Goal: Task Accomplishment & Management: Manage account settings

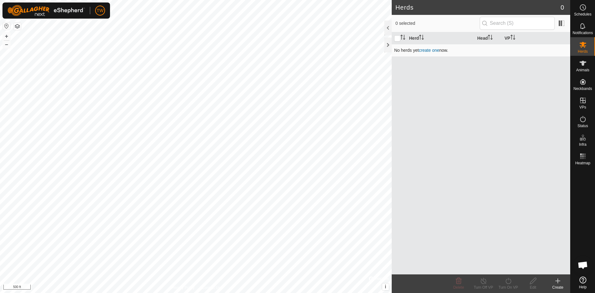
click at [427, 50] on link "create one" at bounding box center [429, 50] width 20 height 5
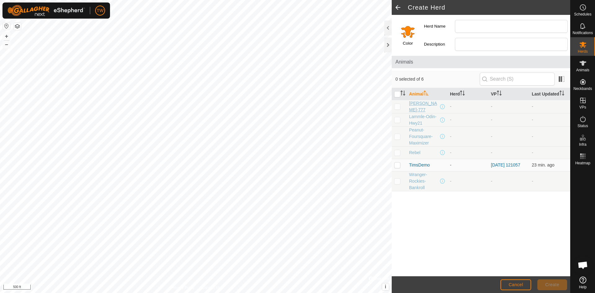
click at [415, 104] on span "[PERSON_NAME]-777" at bounding box center [424, 106] width 30 height 13
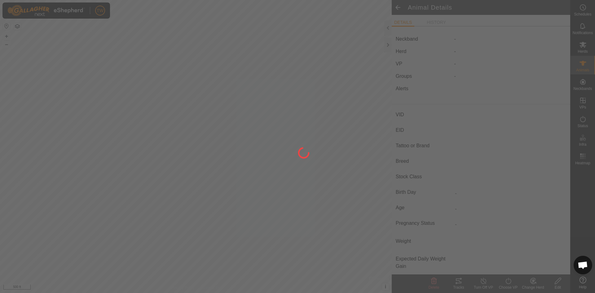
type input "[PERSON_NAME]-777"
type input "-"
type input "Sim-Angus"
type input "-"
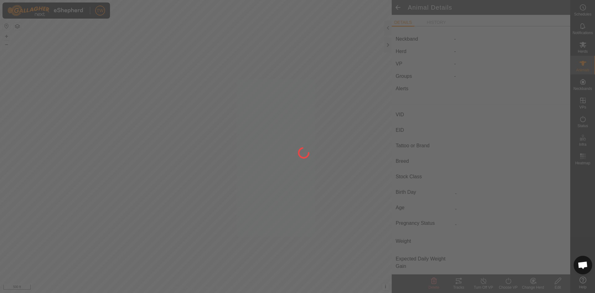
type input "03/2022"
type input "3 years 7 months"
type input "0 kg"
type input "-"
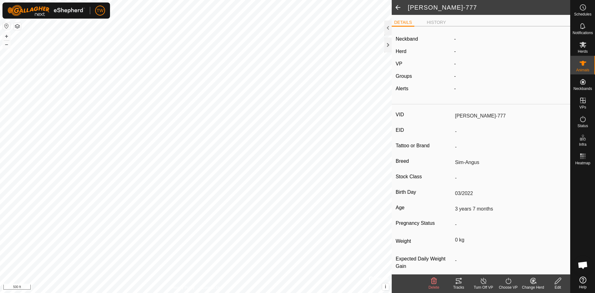
click at [415, 39] on label "Neckband" at bounding box center [407, 38] width 22 height 7
click at [560, 282] on icon at bounding box center [559, 280] width 8 height 7
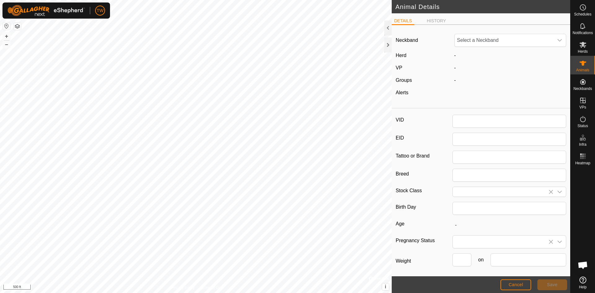
type input "[PERSON_NAME]-777"
type input "Sim-Angus"
type input "03/2022"
type input "3 years 7 months"
type input "0"
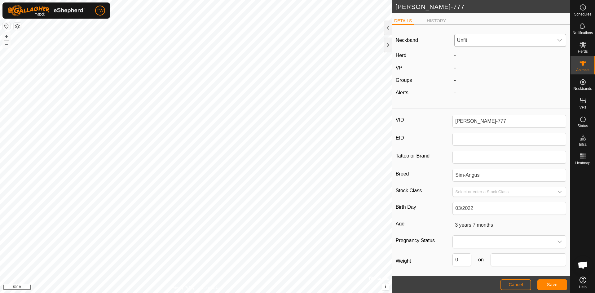
click at [558, 41] on icon "dropdown trigger" at bounding box center [560, 40] width 5 height 5
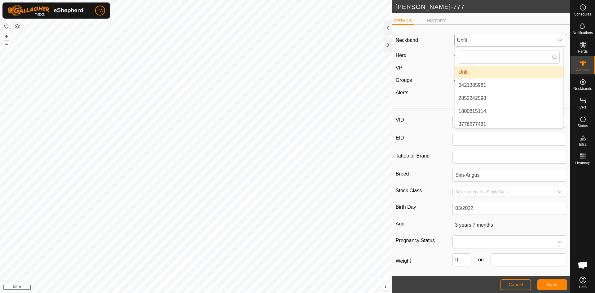
click at [508, 69] on li "Unfit" at bounding box center [509, 72] width 109 height 12
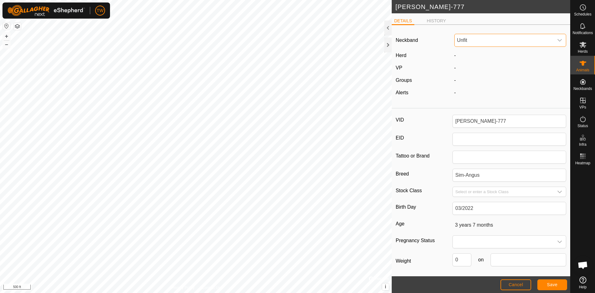
click at [559, 40] on div "dropdown trigger" at bounding box center [560, 40] width 12 height 12
click at [559, 28] on div "DETAILS HISTORY" at bounding box center [481, 23] width 179 height 13
click at [522, 285] on span "Cancel" at bounding box center [516, 284] width 15 height 5
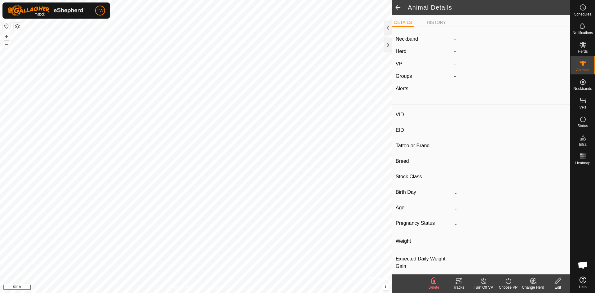
type input "[PERSON_NAME]-777"
type input "-"
type input "Sim-Angus"
type input "-"
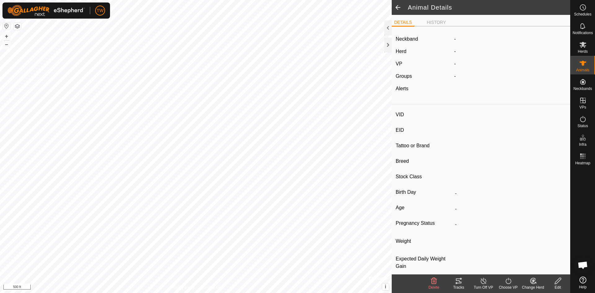
type input "03/2022"
type input "3 years 7 months"
type input "0 kg"
type input "-"
click at [400, 4] on span at bounding box center [398, 7] width 12 height 15
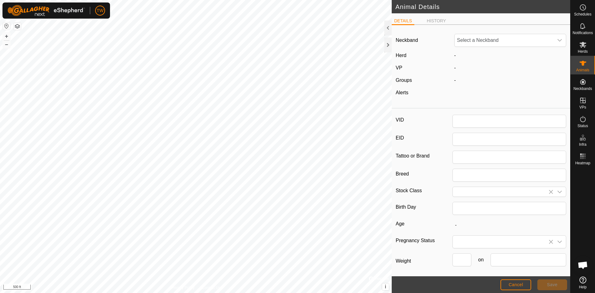
type input "[PERSON_NAME]-777"
type input "Sim-Angus"
type input "03/2022"
type input "3 years 7 months"
type input "0"
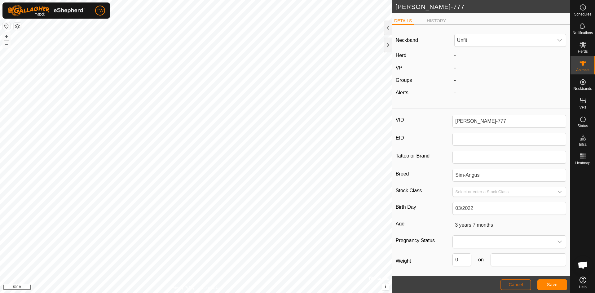
click at [517, 283] on span "Cancel" at bounding box center [516, 284] width 15 height 5
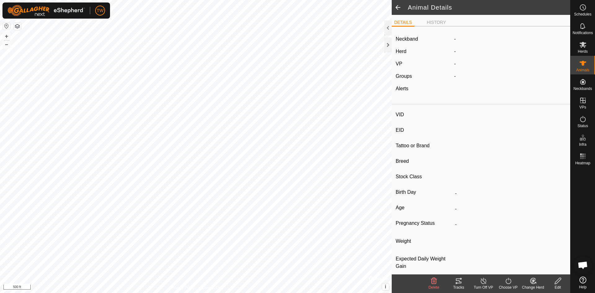
type input "[PERSON_NAME]-777"
type input "-"
type input "Sim-Angus"
type input "-"
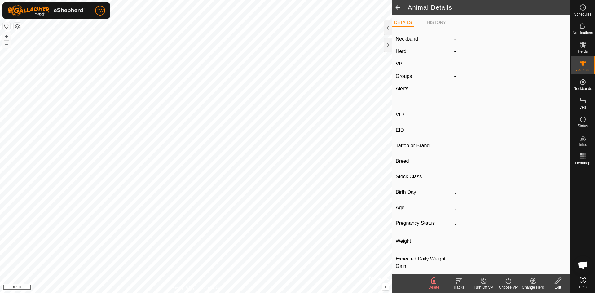
type input "03/2022"
type input "3 years 7 months"
type input "0 kg"
type input "-"
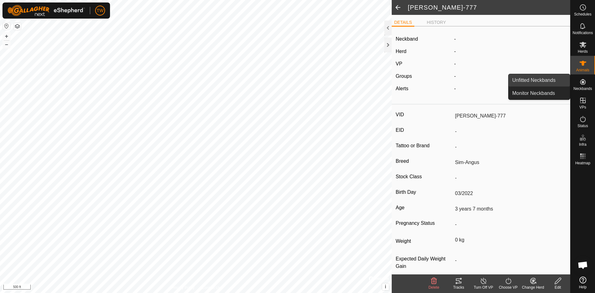
click at [551, 80] on link "Unfitted Neckbands" at bounding box center [539, 80] width 61 height 12
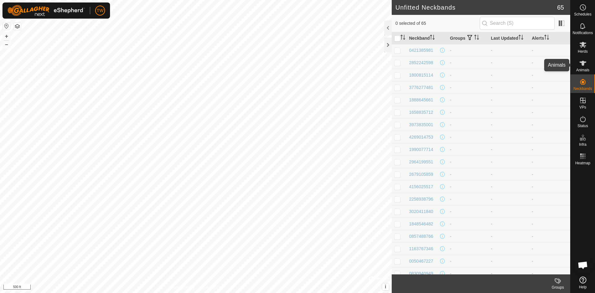
click at [582, 67] on es-animals-svg-icon at bounding box center [583, 63] width 11 height 10
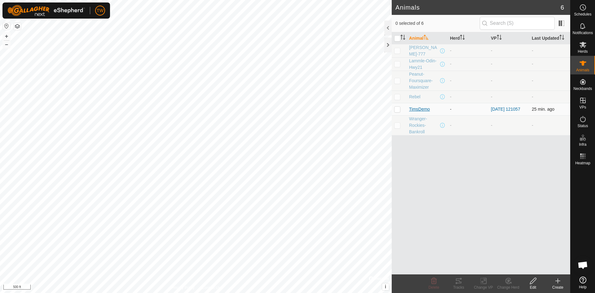
click at [421, 109] on span "TimsDemo" at bounding box center [419, 109] width 21 height 7
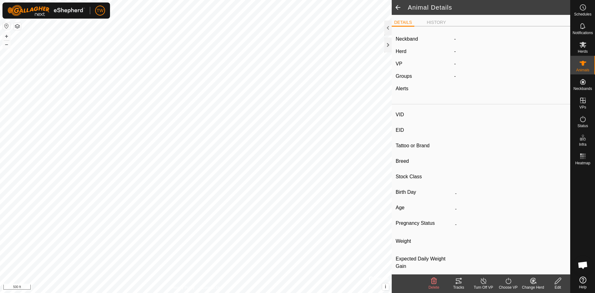
type input "TimsDemo"
type input "-"
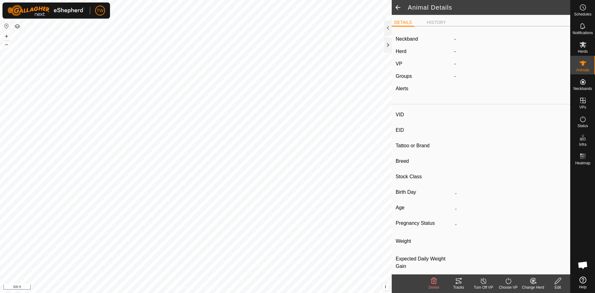
type input "0 kg"
type input "-"
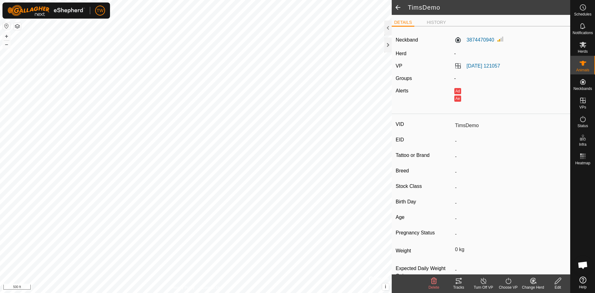
scroll to position [17, 0]
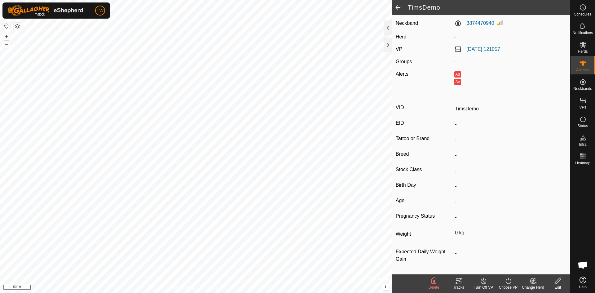
click at [559, 282] on icon at bounding box center [559, 280] width 8 height 7
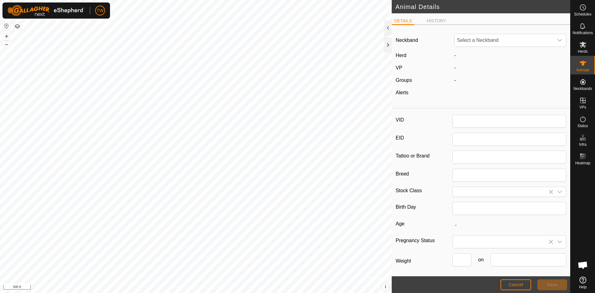
type input "TimsDemo"
type input "0"
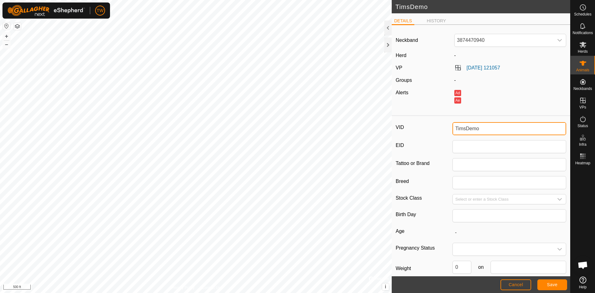
drag, startPoint x: 470, startPoint y: 128, endPoint x: 403, endPoint y: 131, distance: 67.1
click at [403, 131] on div "VID TimsDemo" at bounding box center [481, 128] width 171 height 13
type input "Bull1"
click at [555, 285] on span "Save" at bounding box center [552, 284] width 11 height 5
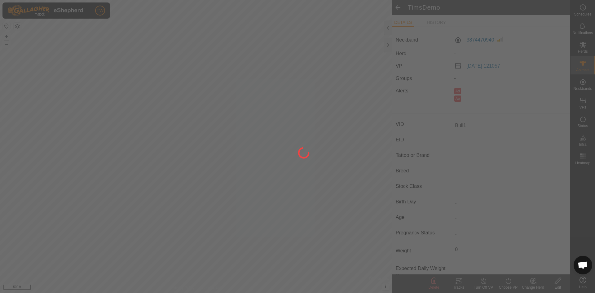
type input "-"
type input "0 kg"
type input "-"
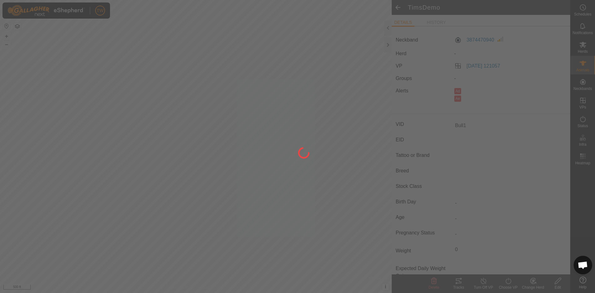
type input "-"
type input "TimsDemo"
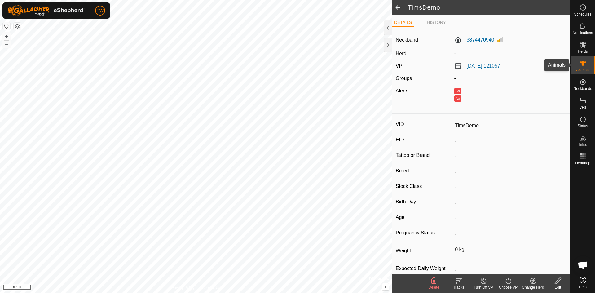
click at [582, 65] on icon at bounding box center [583, 63] width 7 height 7
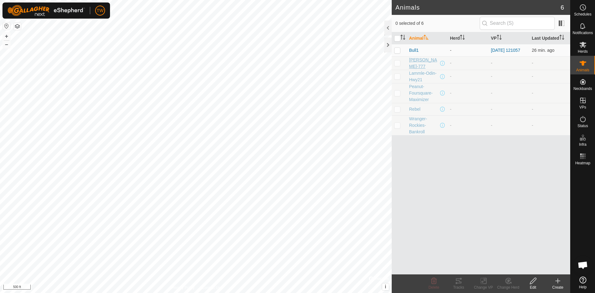
click at [420, 62] on span "[PERSON_NAME]-777" at bounding box center [424, 63] width 30 height 13
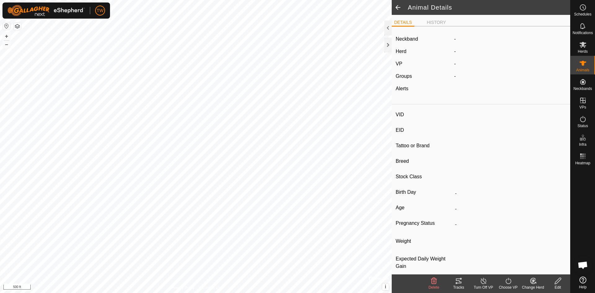
type input "[PERSON_NAME]-777"
type input "-"
type input "Sim-Angus"
type input "-"
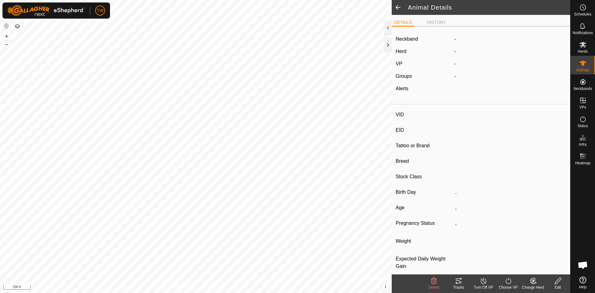
type input "03/2022"
type input "3 years 7 months"
type input "0 kg"
type input "-"
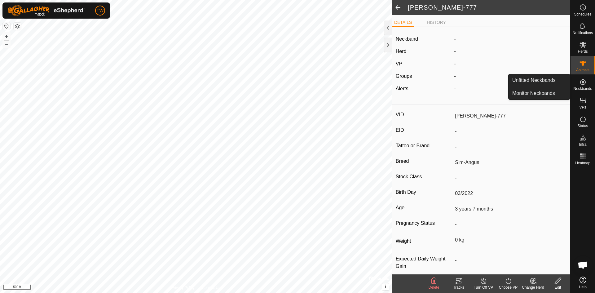
click at [585, 84] on icon at bounding box center [584, 82] width 6 height 6
click at [539, 81] on link "Unfitted Neckbands" at bounding box center [539, 80] width 61 height 12
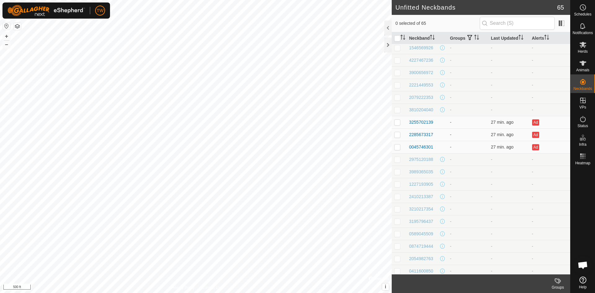
scroll to position [248, 0]
click at [420, 124] on div "3255702139" at bounding box center [421, 125] width 24 height 7
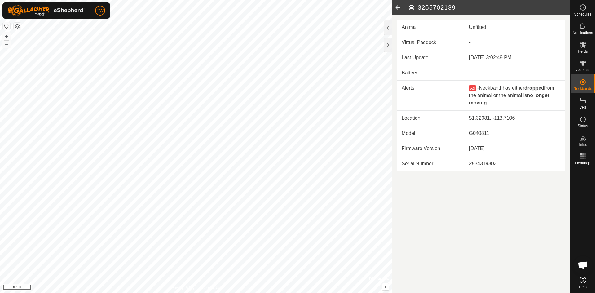
click at [398, 9] on icon at bounding box center [398, 7] width 12 height 15
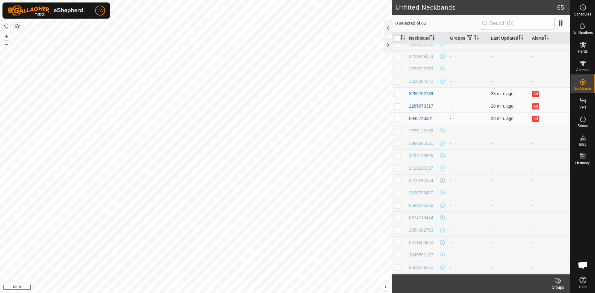
scroll to position [217, 0]
click at [559, 279] on icon at bounding box center [560, 280] width 3 height 5
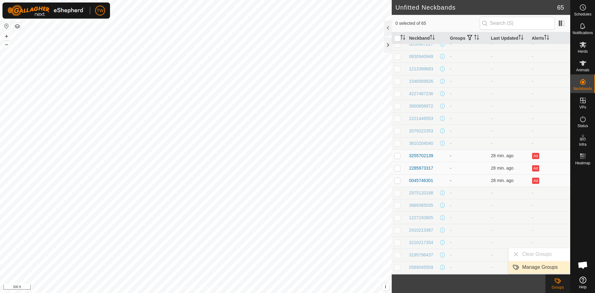
click at [548, 267] on link "Manage Groups" at bounding box center [539, 267] width 61 height 12
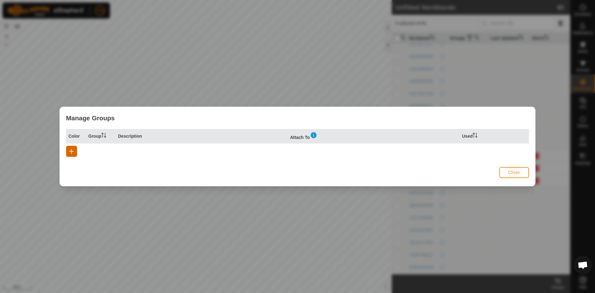
click at [71, 150] on span "button" at bounding box center [71, 151] width 5 height 5
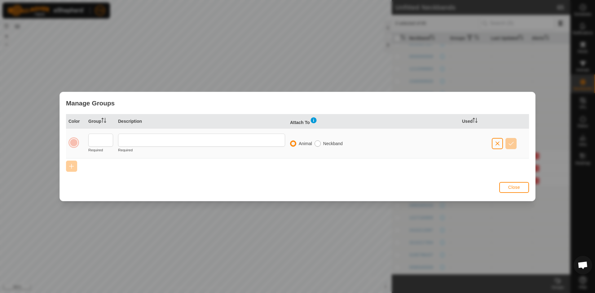
click at [318, 144] on input "radio" at bounding box center [318, 143] width 6 height 6
radio input "true"
radio input "false"
click at [103, 141] on input "text" at bounding box center [100, 140] width 25 height 13
type input "BULL"
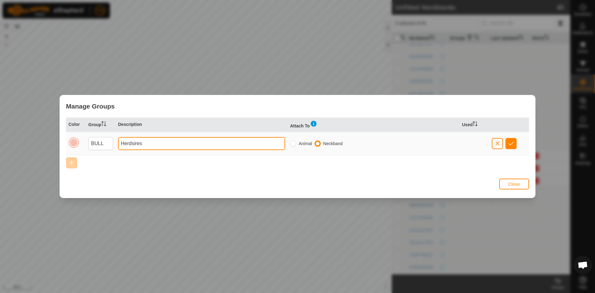
type input "Herdsires"
click at [75, 142] on div at bounding box center [73, 142] width 9 height 9
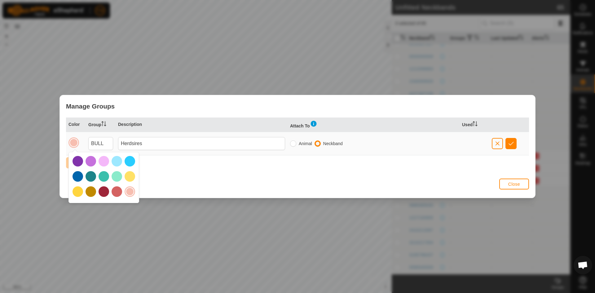
click at [106, 192] on div at bounding box center [104, 191] width 11 height 11
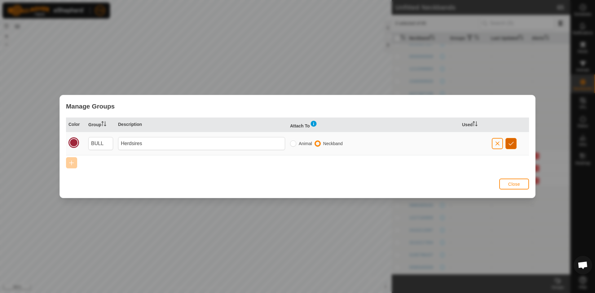
click at [512, 142] on span "button" at bounding box center [511, 143] width 5 height 5
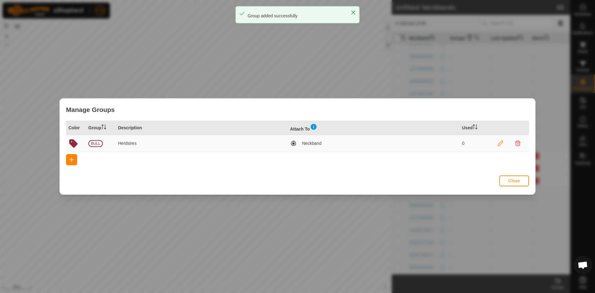
scroll to position [0, 0]
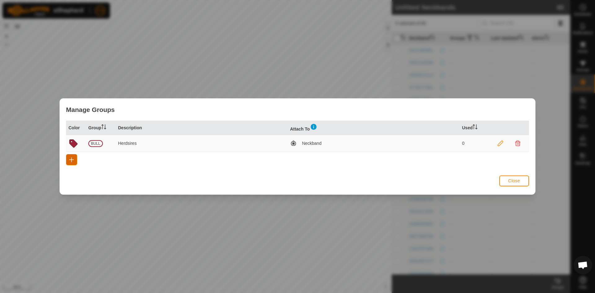
click at [72, 158] on span "button" at bounding box center [71, 159] width 5 height 5
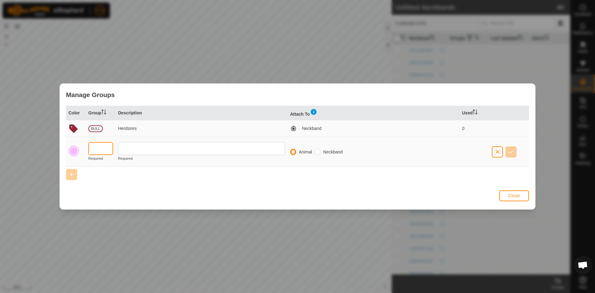
click at [96, 147] on input "text" at bounding box center [100, 148] width 25 height 13
drag, startPoint x: 107, startPoint y: 153, endPoint x: 86, endPoint y: 154, distance: 20.5
click at [87, 154] on td "HFR" at bounding box center [101, 152] width 30 height 30
type input "B"
type input "BRDM"
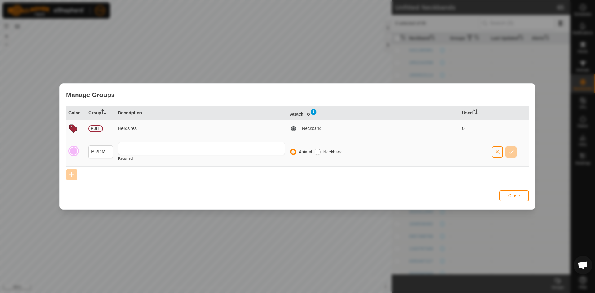
click at [318, 152] on input "radio" at bounding box center [318, 152] width 6 height 6
radio input "true"
radio input "false"
click at [183, 148] on input "text" at bounding box center [201, 148] width 167 height 13
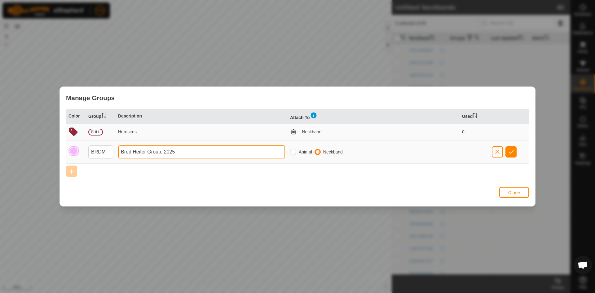
type input "Bred Heifer Group, 2025"
click at [514, 150] on button "button" at bounding box center [511, 151] width 11 height 11
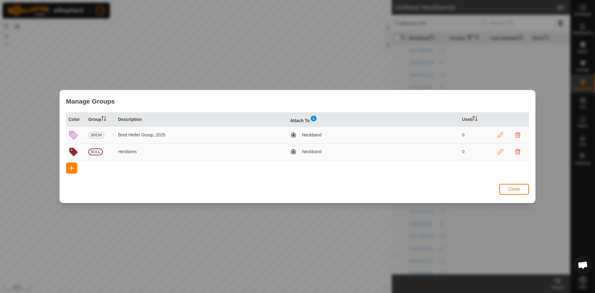
click at [514, 189] on span "Close" at bounding box center [515, 189] width 12 height 5
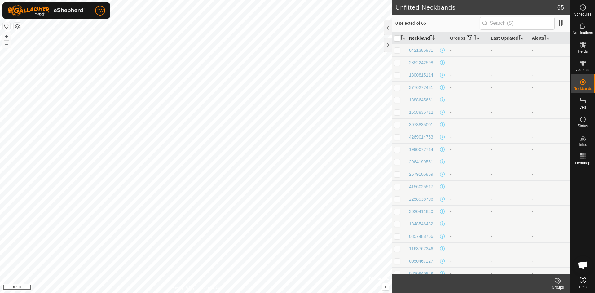
click at [434, 37] on icon "Activate to sort" at bounding box center [432, 37] width 5 height 5
click at [405, 36] on icon "Activate to sort" at bounding box center [403, 37] width 5 height 5
click at [432, 36] on icon "Activate to sort" at bounding box center [431, 35] width 2 height 1
click at [432, 36] on icon "Activate to sort" at bounding box center [432, 37] width 5 height 5
click at [533, 22] on input "text" at bounding box center [517, 23] width 75 height 13
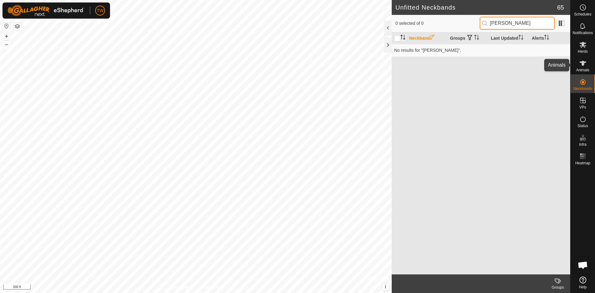
type input "[PERSON_NAME]"
click at [590, 64] on div "Animals" at bounding box center [583, 65] width 24 height 19
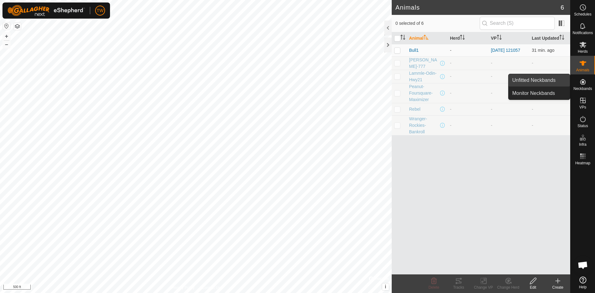
drag, startPoint x: 570, startPoint y: 80, endPoint x: 554, endPoint y: 80, distance: 15.8
click at [554, 80] on link "Unfitted Neckbands" at bounding box center [539, 80] width 61 height 12
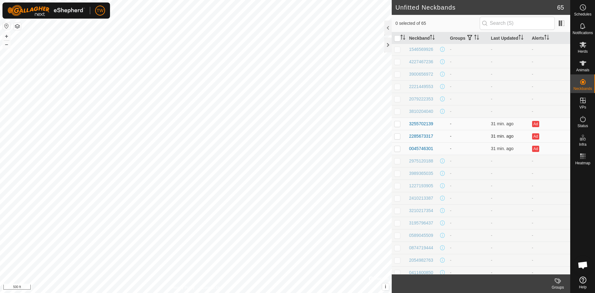
scroll to position [248, 0]
click at [422, 124] on div "3255702139" at bounding box center [421, 125] width 24 height 7
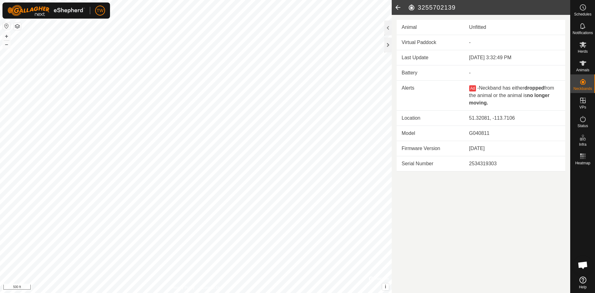
click at [398, 5] on icon at bounding box center [398, 7] width 12 height 15
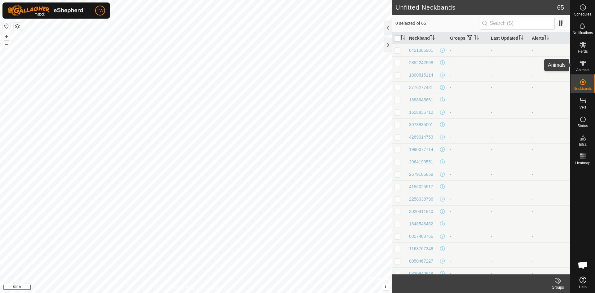
click at [585, 67] on icon at bounding box center [583, 63] width 7 height 7
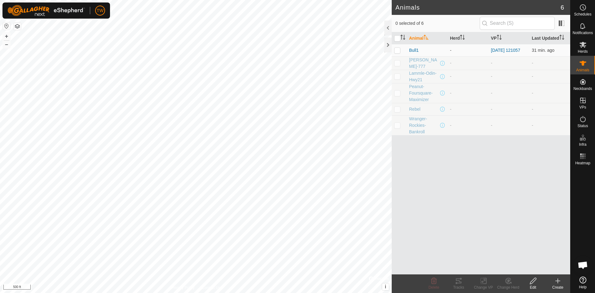
click at [558, 281] on icon at bounding box center [558, 280] width 7 height 7
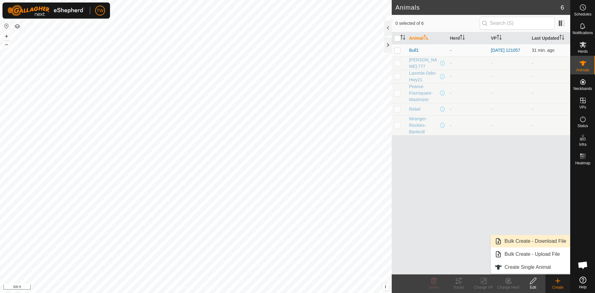
click at [524, 240] on link "Bulk Create - Download File" at bounding box center [530, 241] width 79 height 12
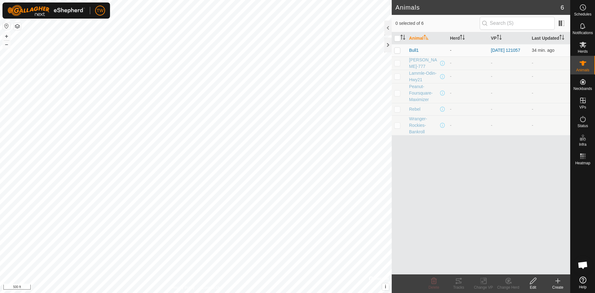
click at [447, 175] on div "Animal Herd VP Last Updated Bull1 - [DATE] 121057 34 min. ago [GEOGRAPHIC_DATA]…" at bounding box center [481, 153] width 179 height 242
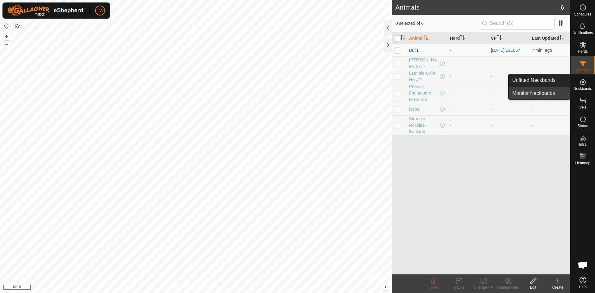
click at [539, 94] on link "Monitor Neckbands" at bounding box center [539, 93] width 61 height 12
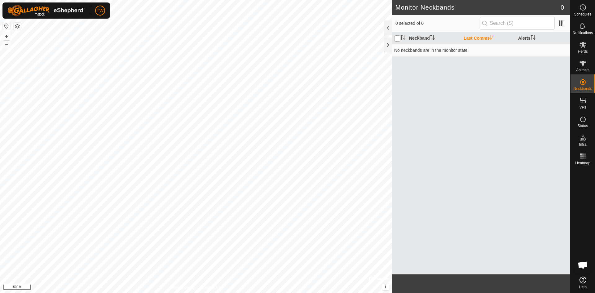
click at [398, 37] on input "checkbox" at bounding box center [397, 38] width 6 height 6
click at [399, 38] on input "checkbox" at bounding box center [397, 38] width 6 height 6
checkbox input "false"
click at [478, 37] on th "Last Comms" at bounding box center [488, 38] width 55 height 12
click at [530, 38] on th "Alerts" at bounding box center [543, 38] width 55 height 12
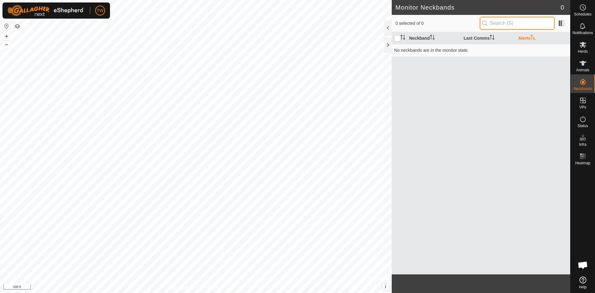
click at [528, 24] on input "text" at bounding box center [517, 23] width 75 height 13
click at [562, 24] on span at bounding box center [562, 23] width 10 height 10
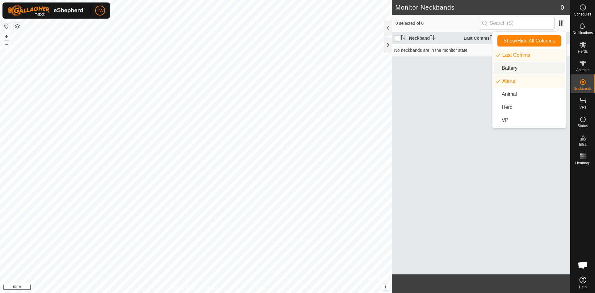
click at [525, 67] on li "Battery" at bounding box center [529, 68] width 71 height 12
click at [524, 92] on li "Animal" at bounding box center [529, 94] width 71 height 12
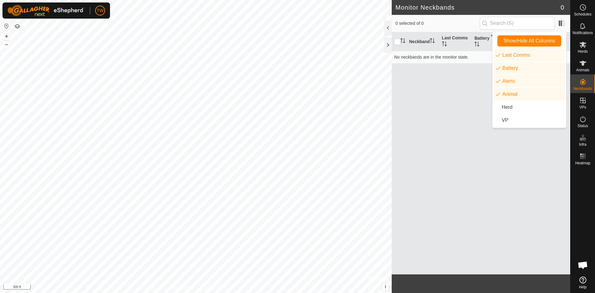
click at [479, 111] on div "Neckband Last Comms Battery Alerts Animal No neckbands are in the monitor state." at bounding box center [481, 153] width 179 height 242
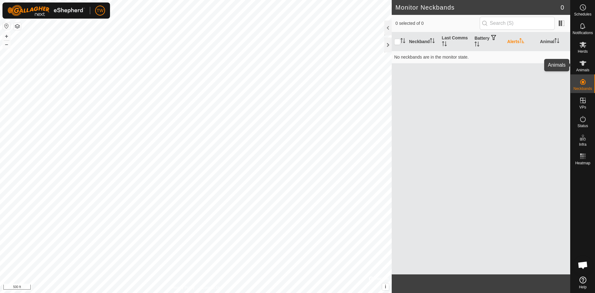
click at [582, 64] on icon at bounding box center [583, 63] width 7 height 7
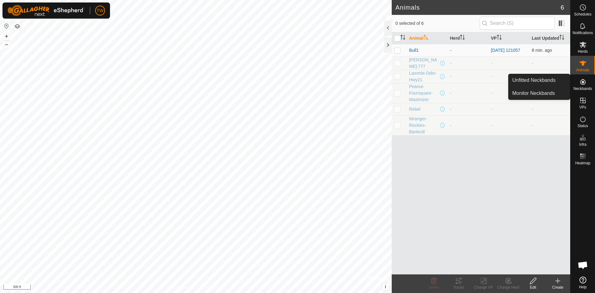
click at [585, 84] on icon at bounding box center [583, 81] width 7 height 7
click at [547, 77] on link "Unfitted Neckbands" at bounding box center [539, 80] width 61 height 12
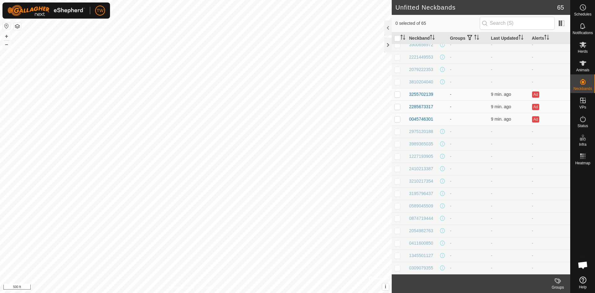
scroll to position [279, 0]
click at [399, 94] on p-checkbox at bounding box center [397, 93] width 6 height 5
checkbox input "true"
click at [398, 107] on p-checkbox at bounding box center [397, 106] width 6 height 5
checkbox input "true"
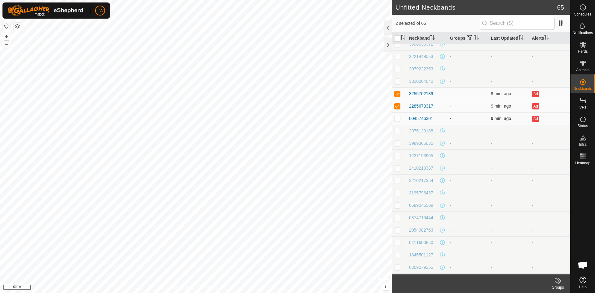
drag, startPoint x: 399, startPoint y: 118, endPoint x: 417, endPoint y: 124, distance: 18.5
click at [399, 118] on p-checkbox at bounding box center [397, 118] width 6 height 5
checkbox input "true"
click at [398, 269] on p-checkbox at bounding box center [397, 267] width 6 height 5
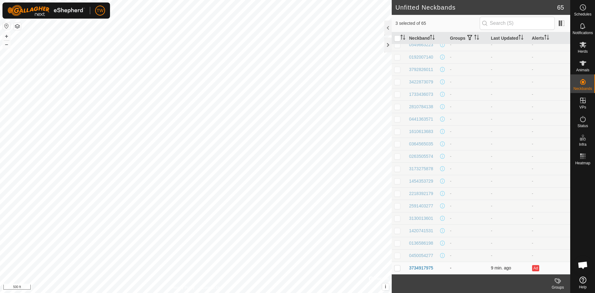
checkbox input "true"
click at [584, 64] on icon at bounding box center [583, 63] width 7 height 5
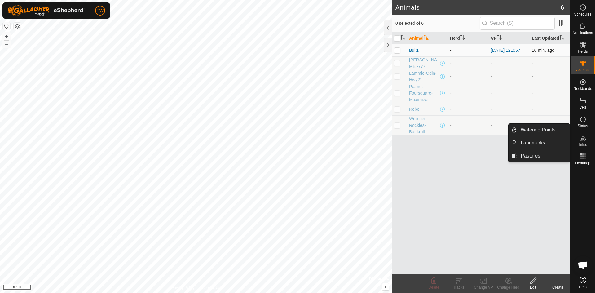
click at [416, 48] on span "Bull1" at bounding box center [414, 50] width 10 height 7
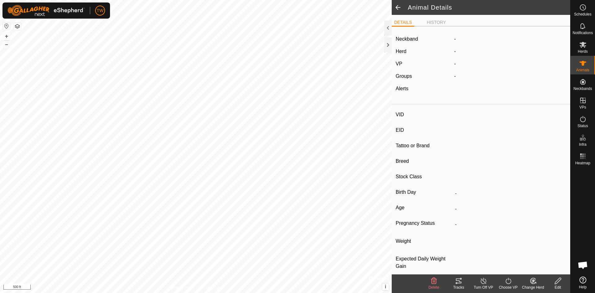
type input "Bull1"
type input "-"
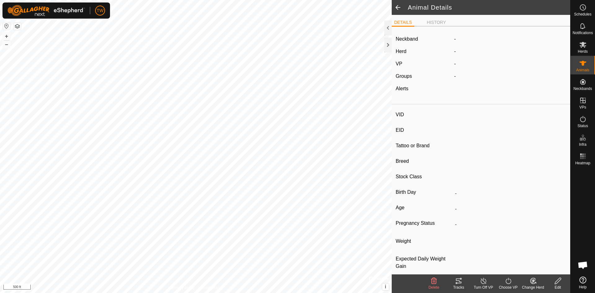
type input "0 kg"
type input "-"
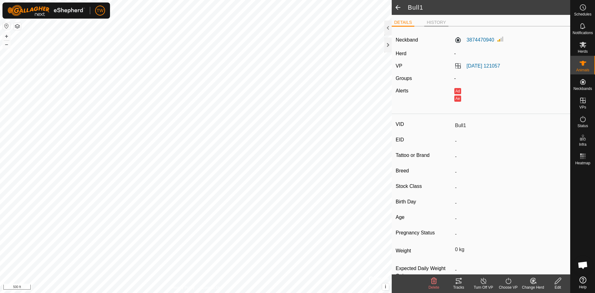
click at [440, 20] on li "HISTORY" at bounding box center [437, 22] width 24 height 7
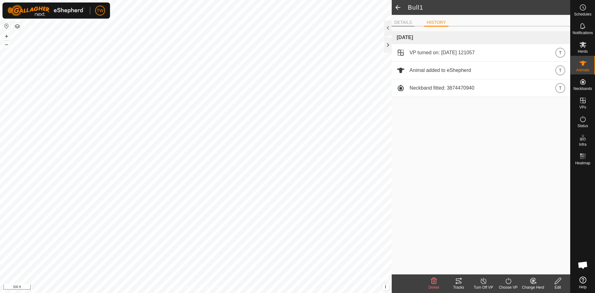
click at [404, 22] on li "DETAILS" at bounding box center [403, 22] width 23 height 7
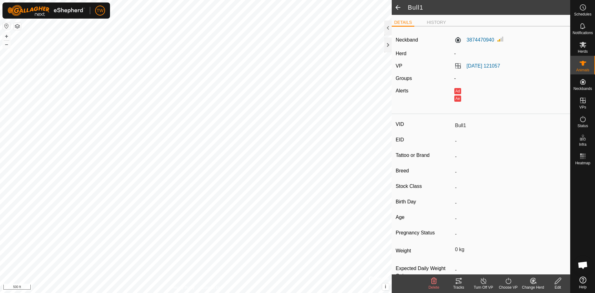
scroll to position [17, 0]
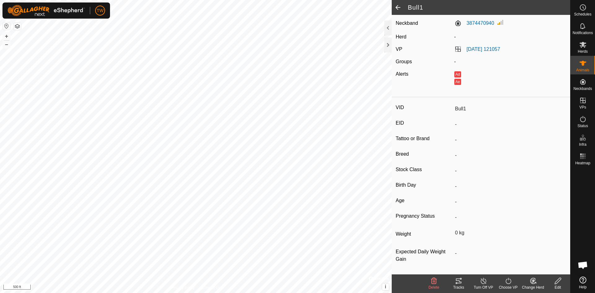
click at [559, 281] on icon at bounding box center [558, 281] width 6 height 6
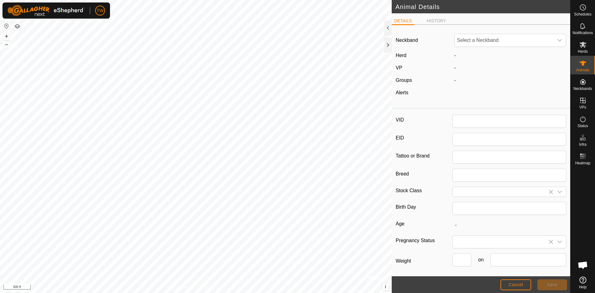
type input "Bull1"
type input "0"
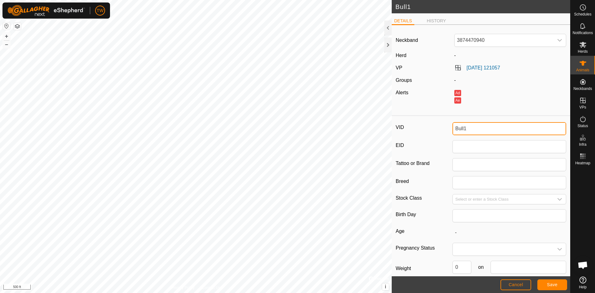
drag, startPoint x: 455, startPoint y: 129, endPoint x: 439, endPoint y: 129, distance: 16.1
click at [439, 129] on div "VID Bull1" at bounding box center [481, 128] width 171 height 13
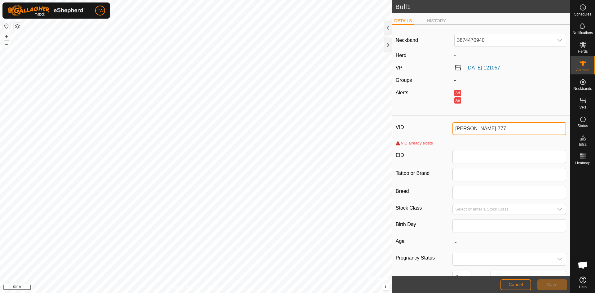
click at [480, 128] on input "[PERSON_NAME]-777" at bounding box center [510, 128] width 114 height 13
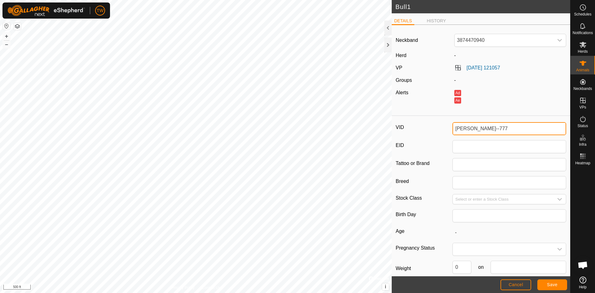
type input "[PERSON_NAME]--777"
click at [555, 284] on span "Save" at bounding box center [552, 284] width 11 height 5
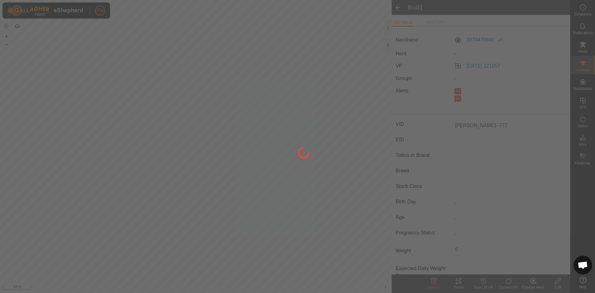
type input "-"
type input "0 kg"
type input "-"
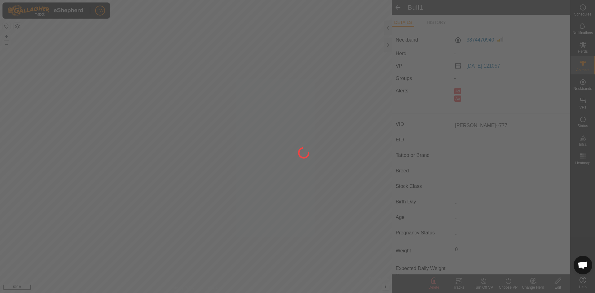
type input "-"
type input "Bull1"
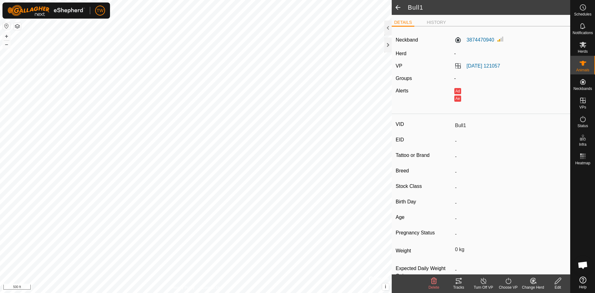
click at [557, 281] on icon at bounding box center [559, 280] width 8 height 7
type input "0"
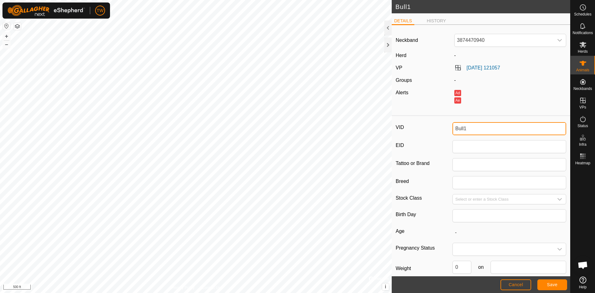
drag, startPoint x: 473, startPoint y: 129, endPoint x: 419, endPoint y: 133, distance: 53.5
click at [425, 132] on div "VID Bull1" at bounding box center [481, 128] width 171 height 13
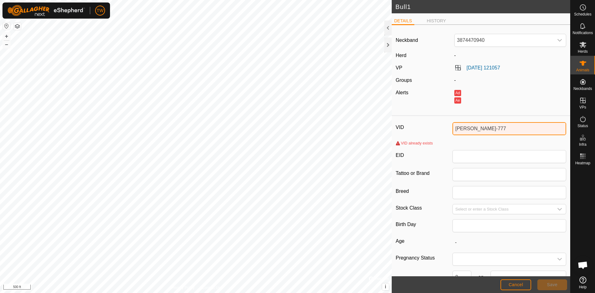
click at [483, 127] on input "[PERSON_NAME]-777" at bounding box center [510, 128] width 114 height 13
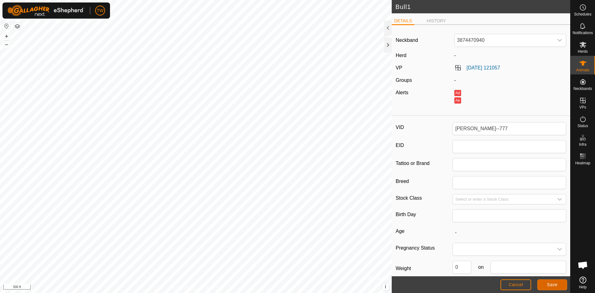
click at [552, 286] on span "Save" at bounding box center [552, 284] width 11 height 5
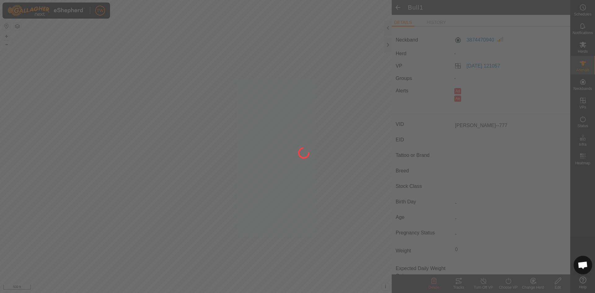
type input "Bull1"
type input "-"
type input "0 kg"
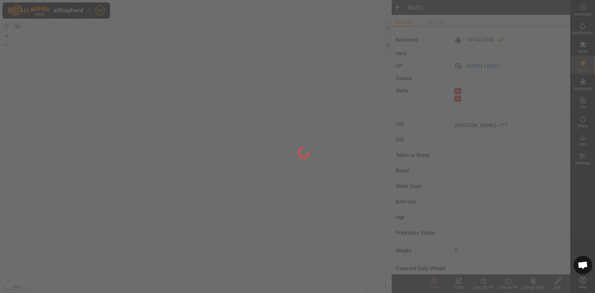
type input "-"
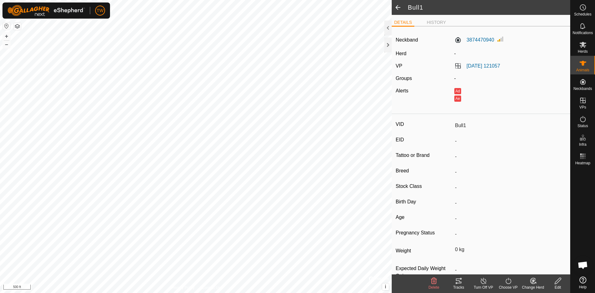
click at [399, 6] on span at bounding box center [398, 7] width 12 height 15
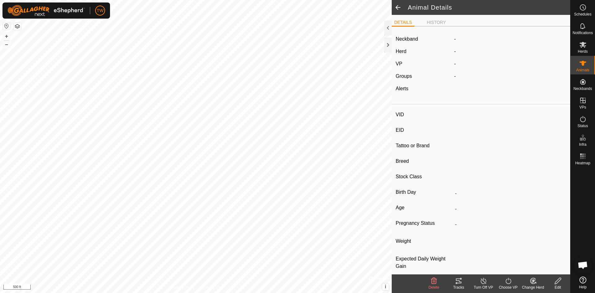
type input "[PERSON_NAME]--777"
type input "-"
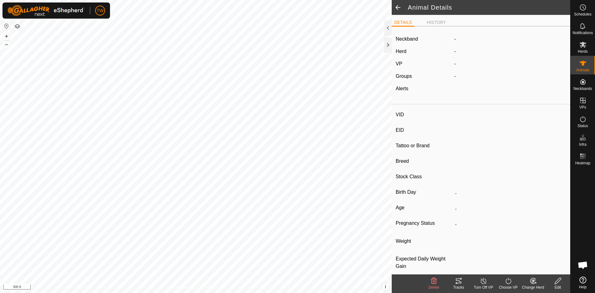
type input "0 kg"
type input "-"
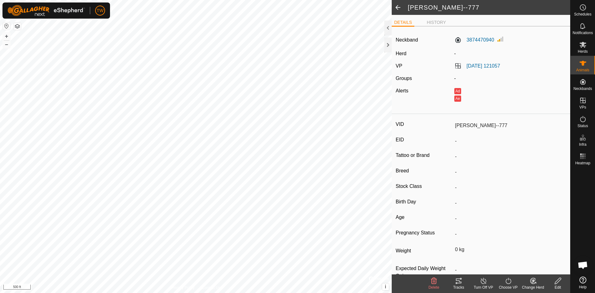
click at [399, 7] on span at bounding box center [398, 7] width 12 height 15
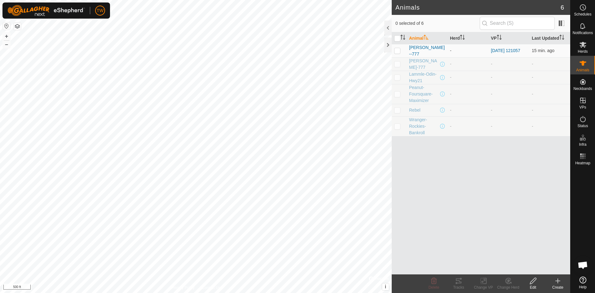
click at [504, 169] on div "Animal Herd VP Last Updated [PERSON_NAME]--777 - [DATE] 121057 15 min. ago [GEO…" at bounding box center [481, 153] width 179 height 242
click at [397, 62] on p-checkbox at bounding box center [397, 63] width 6 height 5
click at [398, 63] on p-checkbox at bounding box center [397, 63] width 6 height 5
checkbox input "false"
click at [426, 49] on span "[PERSON_NAME]--777" at bounding box center [427, 50] width 36 height 13
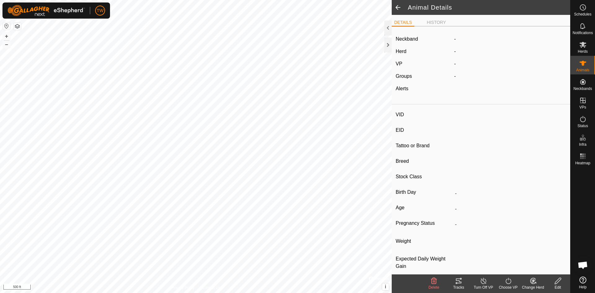
type input "[PERSON_NAME]--777"
type input "-"
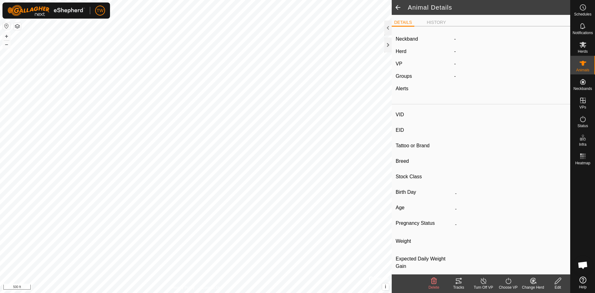
type input "0 kg"
type input "-"
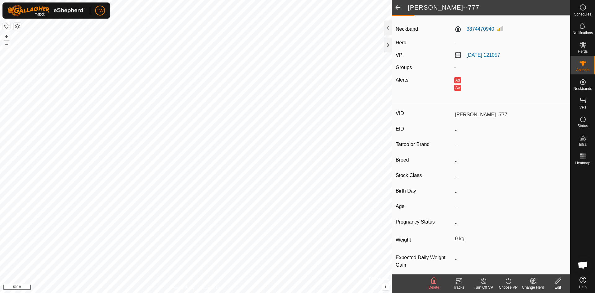
scroll to position [17, 0]
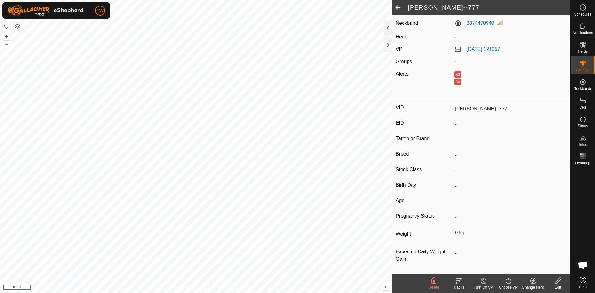
click at [558, 281] on icon at bounding box center [558, 281] width 6 height 6
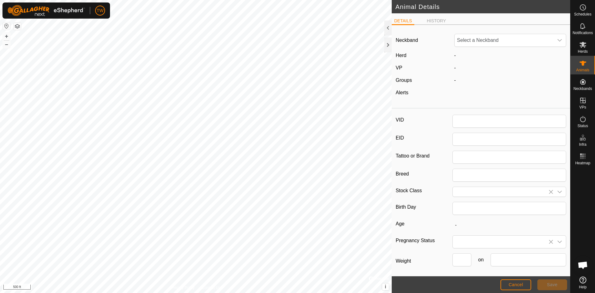
type input "[PERSON_NAME]--777"
type input "0"
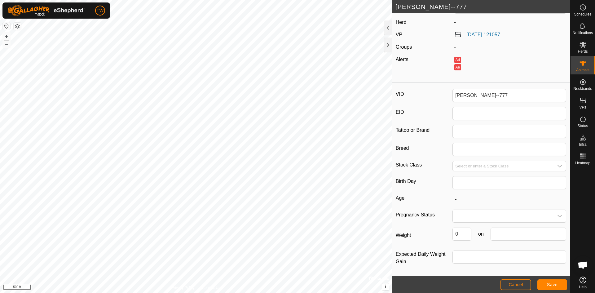
scroll to position [34, 0]
click at [512, 182] on input "text" at bounding box center [510, 182] width 114 height 13
click at [460, 197] on button "Previous Year" at bounding box center [460, 198] width 10 height 10
click at [461, 198] on span "Previous Year" at bounding box center [461, 198] width 0 height 0
click at [460, 197] on button "Previous Year" at bounding box center [460, 198] width 10 height 10
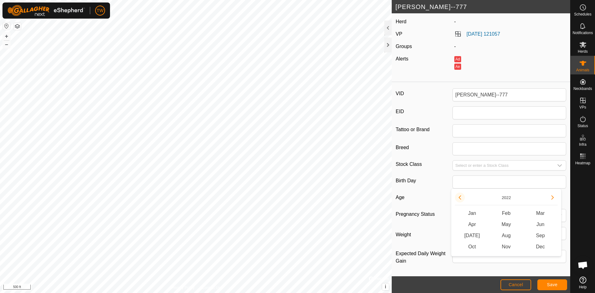
click at [460, 197] on button "Previous Year" at bounding box center [460, 198] width 10 height 10
click at [541, 214] on span "Mar" at bounding box center [541, 213] width 34 height 11
type input "03/2021"
type input "4 years 8 months"
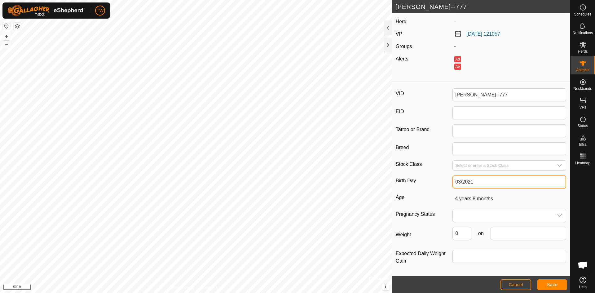
type input "03/202"
type input "-"
type input "03/2022"
type input "3 years 7 months"
type input "03/2022"
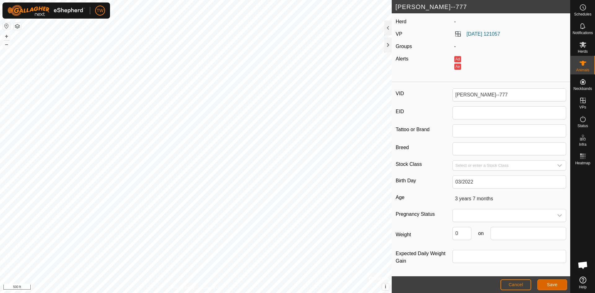
click at [552, 283] on span "Save" at bounding box center [552, 284] width 11 height 5
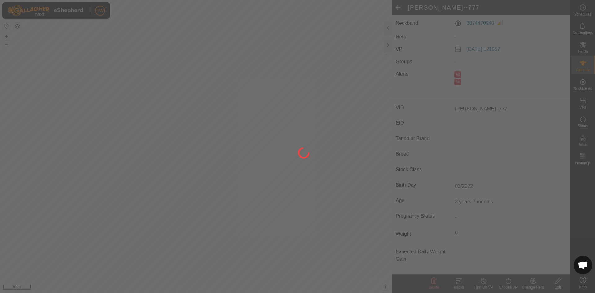
scroll to position [17, 0]
type input "-"
type input "0 kg"
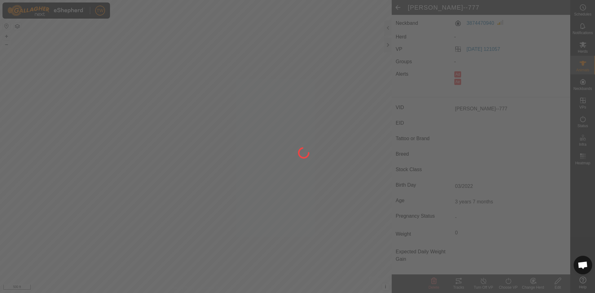
type input "-"
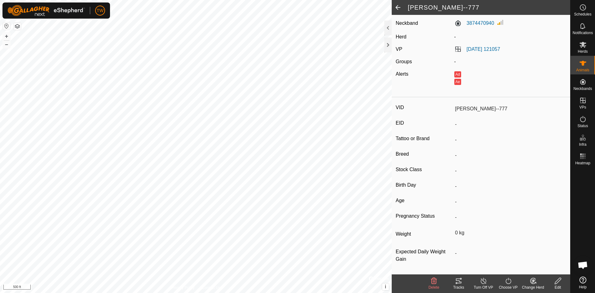
click at [399, 6] on span at bounding box center [398, 7] width 12 height 15
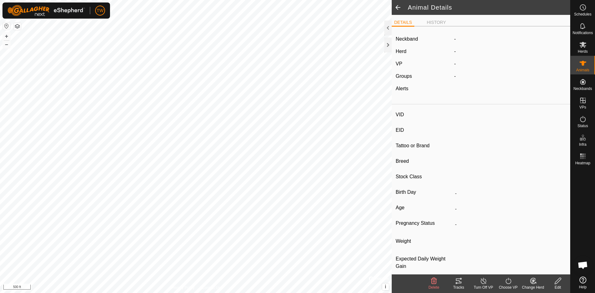
type input "[PERSON_NAME]--777"
type input "-"
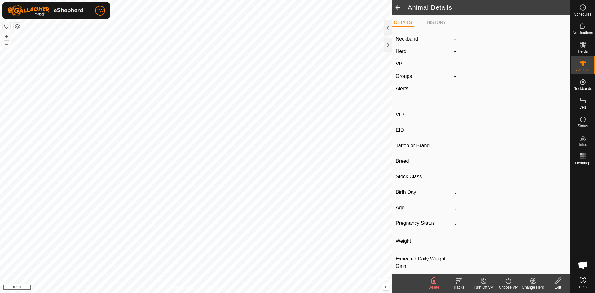
type input "03/2022"
type input "3 years 7 months"
type input "0 kg"
type input "-"
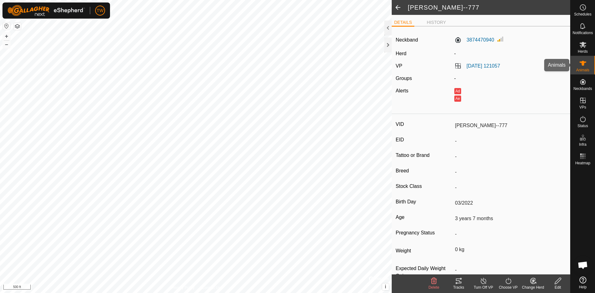
click at [587, 65] on es-animals-svg-icon at bounding box center [583, 63] width 11 height 10
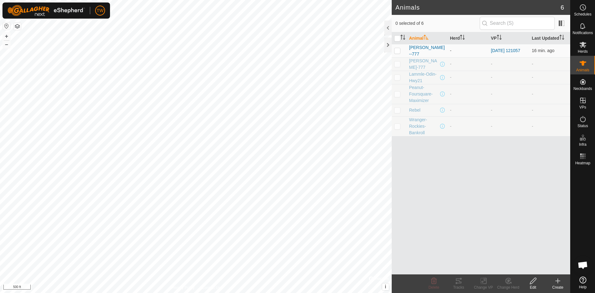
click at [398, 64] on p-checkbox at bounding box center [397, 63] width 6 height 5
checkbox input "true"
click at [434, 282] on icon at bounding box center [433, 280] width 7 height 7
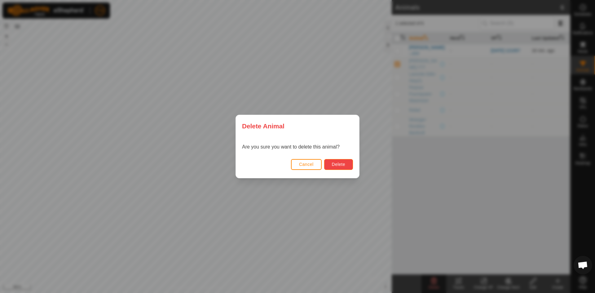
click at [343, 161] on button "Delete" at bounding box center [338, 164] width 29 height 11
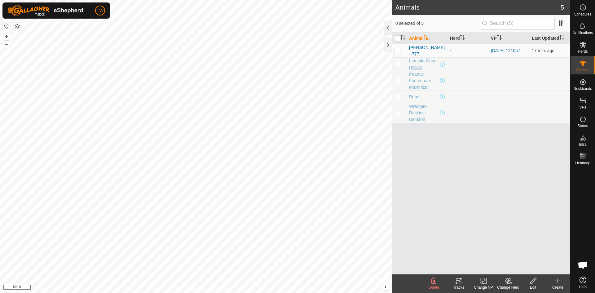
click at [416, 62] on span "Lammle-Odin-Hwy21" at bounding box center [424, 64] width 30 height 13
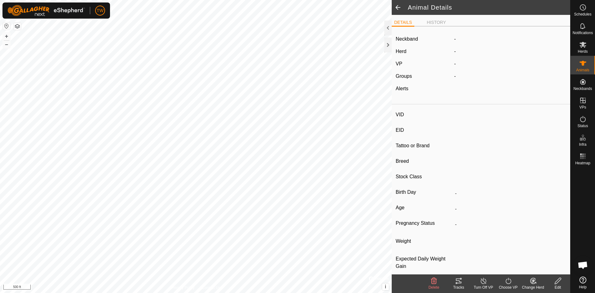
type input "Lammle-Odin-Hwy21"
type input "-"
type input "Simmetal"
type input "-"
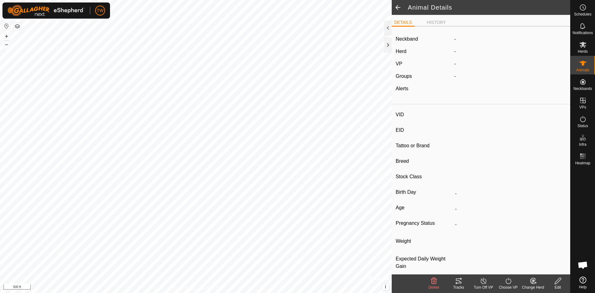
type input "05/2023"
type input "2 years 5 months"
type input "0 kg"
type input "-"
click at [560, 281] on icon at bounding box center [558, 281] width 6 height 6
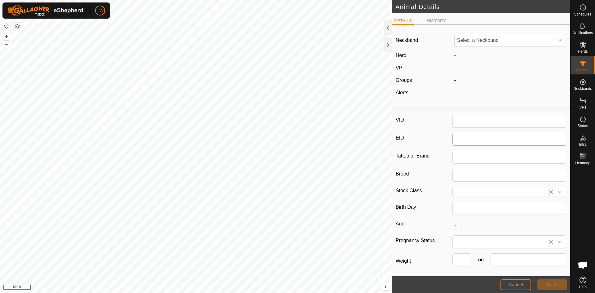
type input "Lammle-Odin-Hwy21"
type input "Simmetal"
type input "05/2023"
type input "2 years 5 months"
type input "0"
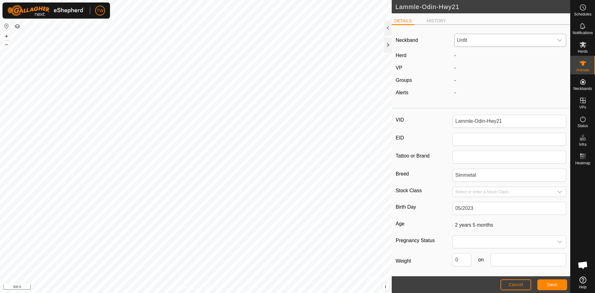
click at [558, 40] on icon "dropdown trigger" at bounding box center [560, 40] width 5 height 5
type input "702"
click at [481, 71] on li "3255702139" at bounding box center [509, 72] width 109 height 12
click at [553, 285] on span "Save" at bounding box center [552, 284] width 11 height 5
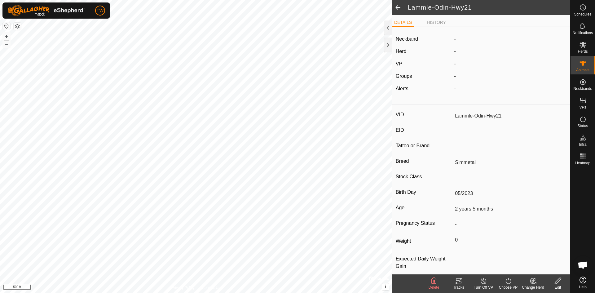
type input "-"
type input "0 kg"
type input "-"
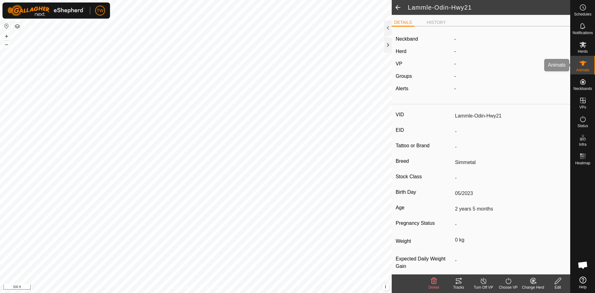
click at [585, 64] on icon at bounding box center [583, 63] width 7 height 7
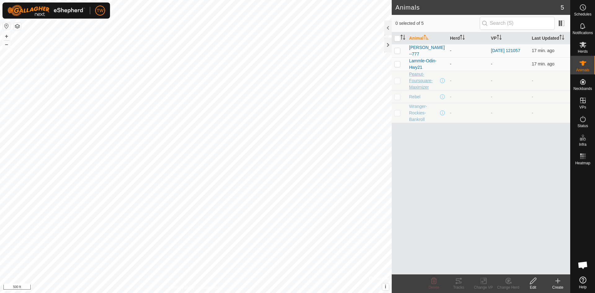
click at [415, 81] on span "Peanut-Foursquare-Maximizer" at bounding box center [424, 81] width 30 height 20
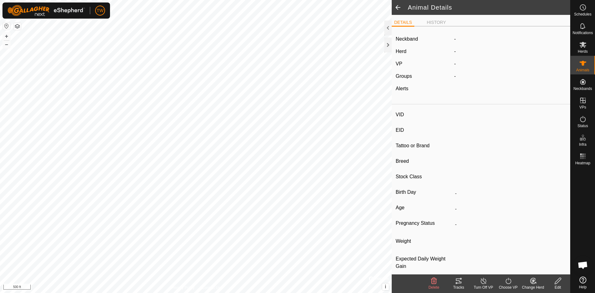
type input "Peanut-Foursquare-Maximizer"
type input "-"
type input "Gelbeigh (Black)"
click at [557, 282] on icon at bounding box center [559, 280] width 8 height 7
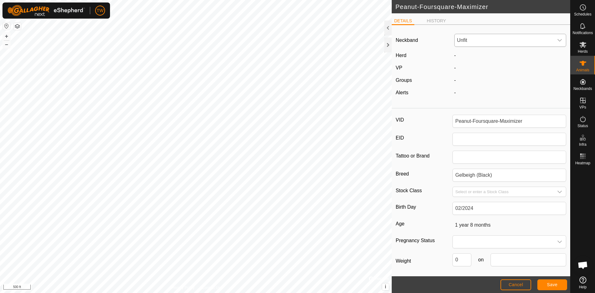
click at [558, 41] on icon "dropdown trigger" at bounding box center [560, 40] width 4 height 2
click at [469, 73] on li "2285673317" at bounding box center [509, 72] width 109 height 12
click at [556, 282] on span "Save" at bounding box center [552, 284] width 11 height 5
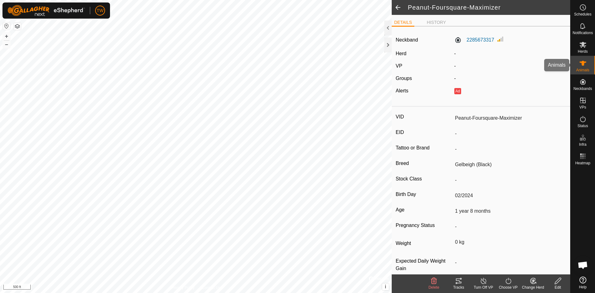
click at [581, 64] on icon at bounding box center [583, 63] width 7 height 7
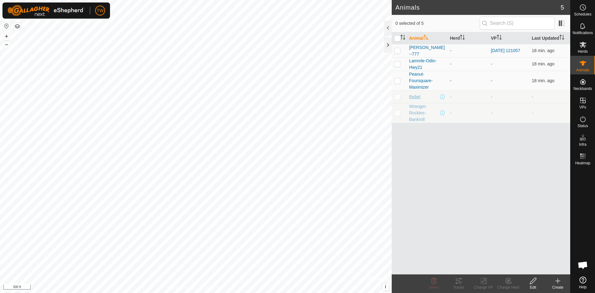
click at [416, 97] on span "Rebel" at bounding box center [414, 97] width 11 height 7
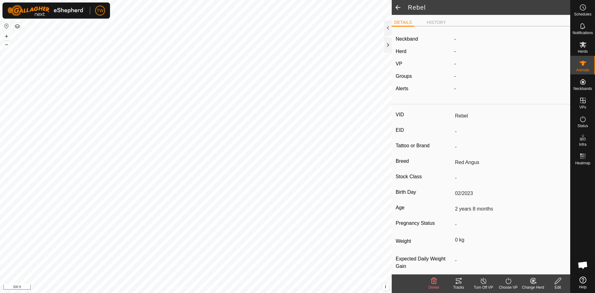
click at [562, 283] on icon at bounding box center [559, 280] width 8 height 7
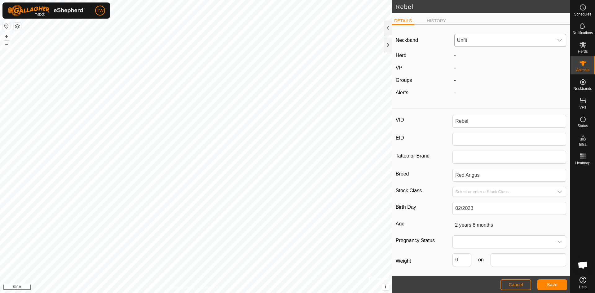
click at [559, 40] on div "dropdown trigger" at bounding box center [560, 40] width 12 height 12
click at [487, 73] on li "0045746301" at bounding box center [509, 72] width 109 height 12
click at [557, 283] on span "Save" at bounding box center [552, 284] width 11 height 5
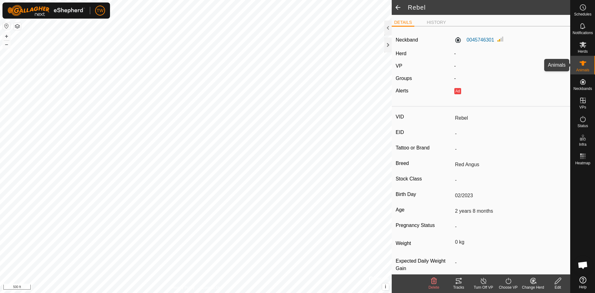
click at [586, 66] on icon at bounding box center [583, 63] width 7 height 7
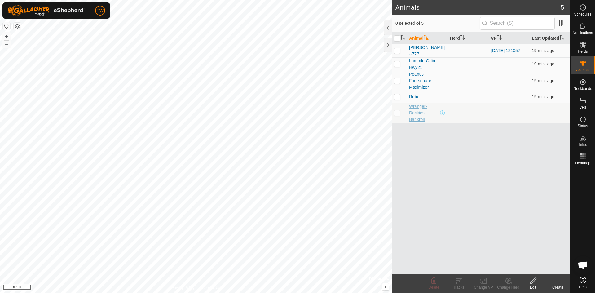
click at [420, 112] on span "Wranger-Rockies-Bankroll" at bounding box center [424, 113] width 30 height 20
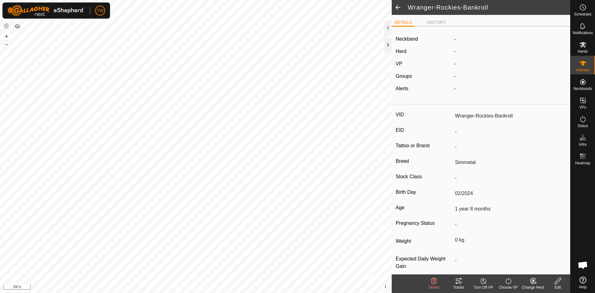
click at [559, 279] on icon at bounding box center [558, 281] width 6 height 6
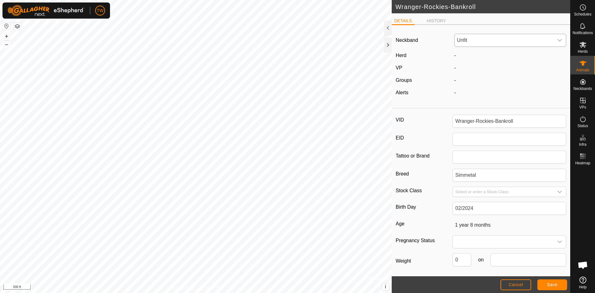
click at [558, 39] on icon "dropdown trigger" at bounding box center [560, 40] width 5 height 5
click at [476, 70] on li "3734917975" at bounding box center [509, 72] width 109 height 12
click at [554, 285] on span "Save" at bounding box center [552, 284] width 11 height 5
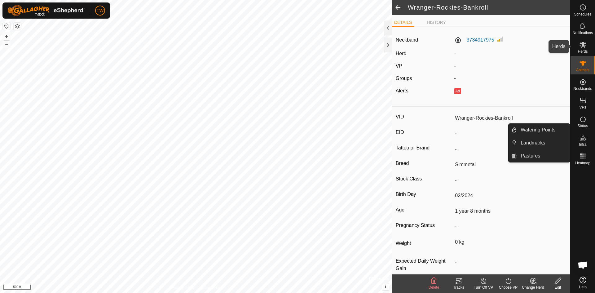
click at [584, 46] on icon at bounding box center [583, 45] width 7 height 6
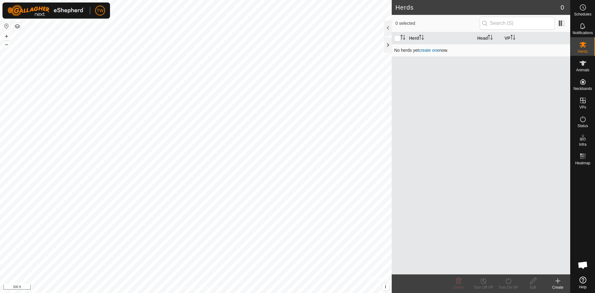
click at [429, 50] on link "create one" at bounding box center [429, 50] width 20 height 5
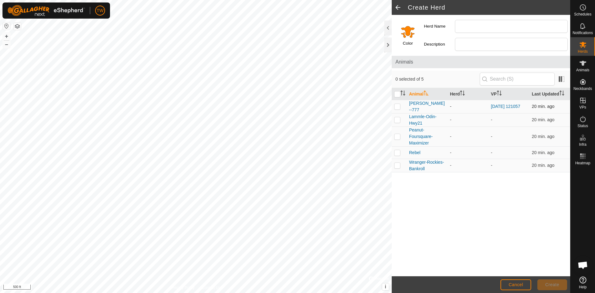
click at [399, 106] on p-checkbox at bounding box center [397, 106] width 6 height 5
click at [398, 121] on p-checkbox at bounding box center [397, 119] width 6 height 5
drag, startPoint x: 399, startPoint y: 136, endPoint x: 397, endPoint y: 147, distance: 11.3
click at [398, 136] on p-checkbox at bounding box center [397, 136] width 6 height 5
drag, startPoint x: 397, startPoint y: 152, endPoint x: 396, endPoint y: 169, distance: 17.4
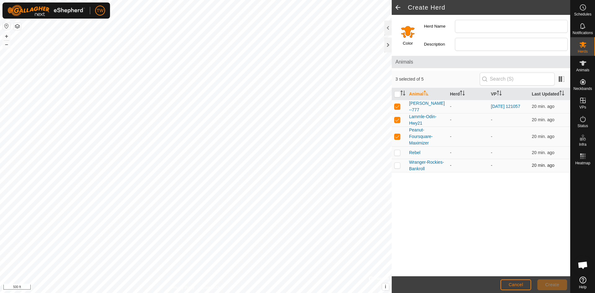
click at [397, 154] on p-checkbox at bounding box center [397, 152] width 6 height 5
click at [397, 166] on p-checkbox at bounding box center [397, 165] width 6 height 5
click at [475, 27] on input "Herd Name" at bounding box center [511, 26] width 113 height 13
click at [558, 285] on span "Create" at bounding box center [553, 284] width 14 height 5
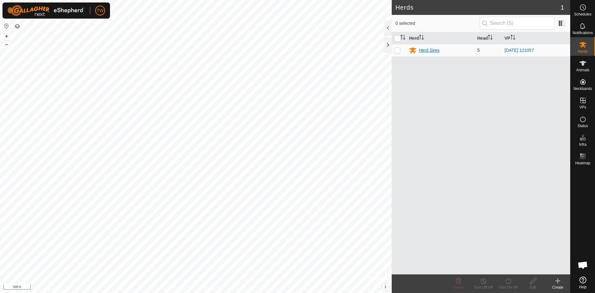
click at [429, 51] on div "Herd Sires" at bounding box center [429, 50] width 20 height 7
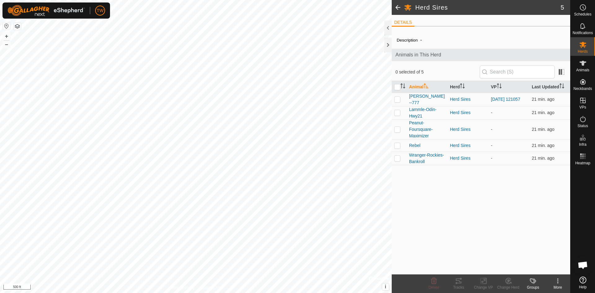
click at [397, 7] on span at bounding box center [398, 7] width 12 height 15
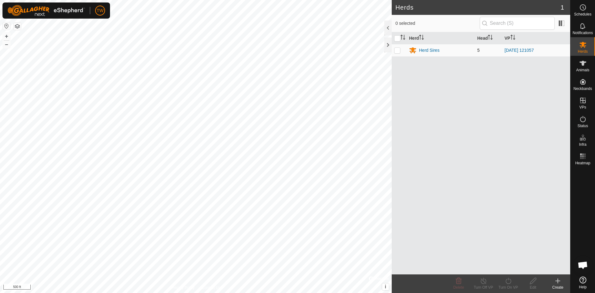
click at [399, 51] on p-checkbox at bounding box center [397, 50] width 6 height 5
click at [508, 280] on icon at bounding box center [509, 280] width 8 height 7
click at [514, 270] on link "Now" at bounding box center [527, 267] width 61 height 12
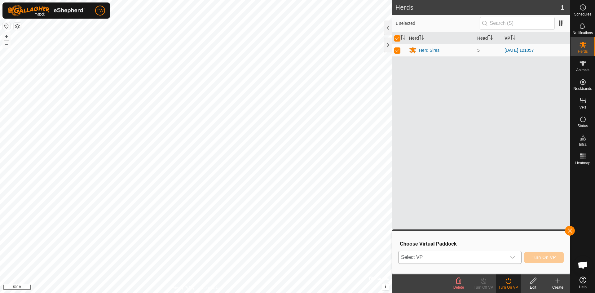
click at [514, 256] on icon "dropdown trigger" at bounding box center [512, 257] width 5 height 5
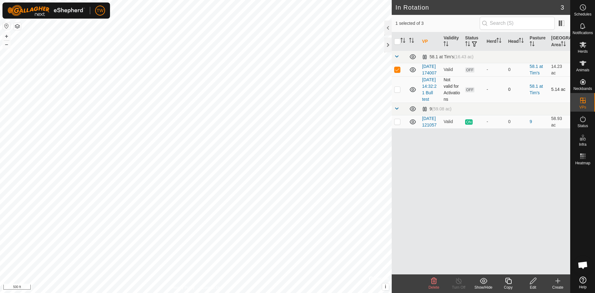
click at [399, 92] on p-checkbox at bounding box center [397, 89] width 6 height 5
click at [398, 92] on p-checkbox at bounding box center [397, 89] width 6 height 5
click at [558, 282] on icon at bounding box center [558, 281] width 0 height 4
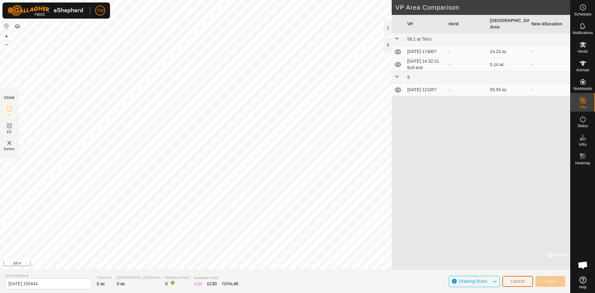
click at [520, 282] on span "Cancel" at bounding box center [518, 281] width 15 height 5
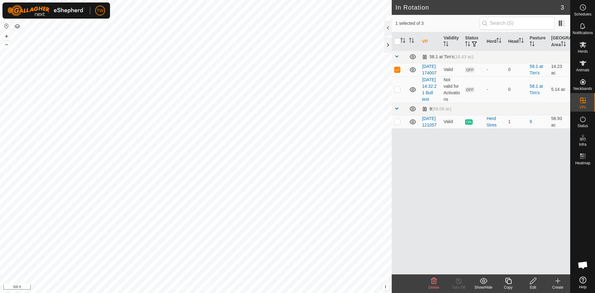
click at [398, 111] on span at bounding box center [396, 108] width 5 height 5
click at [586, 47] on icon at bounding box center [583, 44] width 7 height 7
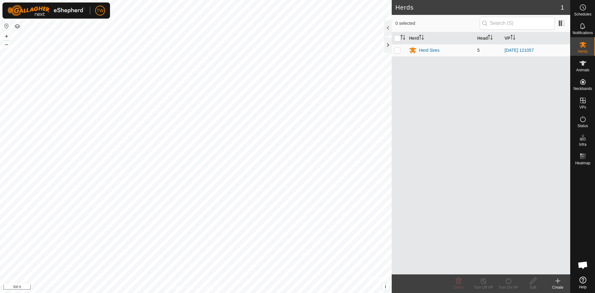
click at [399, 51] on p-checkbox at bounding box center [397, 50] width 6 height 5
click at [512, 282] on icon at bounding box center [509, 280] width 8 height 7
click at [513, 269] on link "Now" at bounding box center [527, 267] width 61 height 12
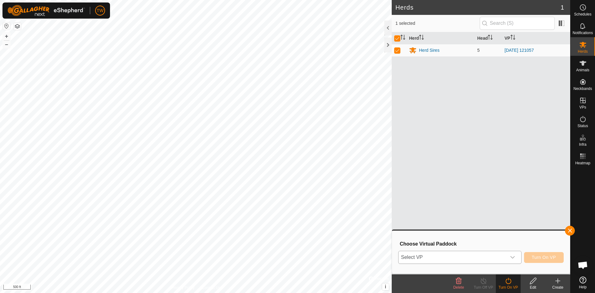
click at [514, 256] on icon "dropdown trigger" at bounding box center [512, 257] width 5 height 5
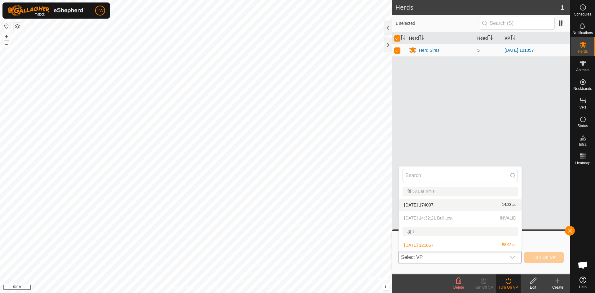
click at [463, 207] on li "[DATE] 174007 14.23 ac" at bounding box center [460, 205] width 123 height 12
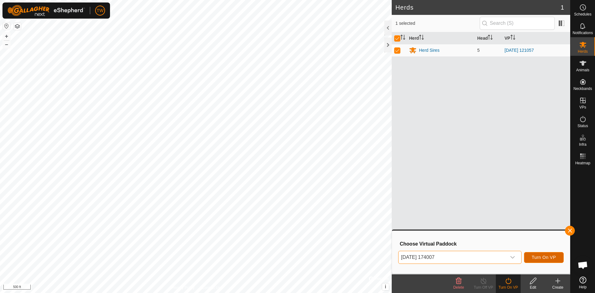
click at [544, 256] on span "Turn On VP" at bounding box center [544, 257] width 24 height 5
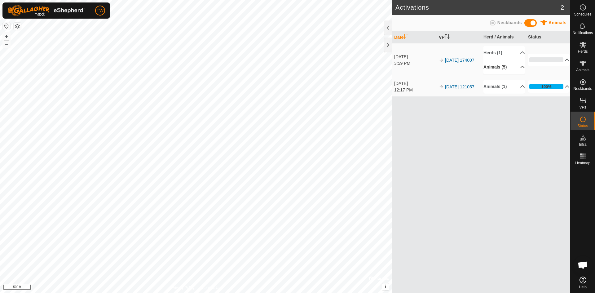
click at [520, 68] on p-accordion-header "Animals (5)" at bounding box center [505, 67] width 42 height 14
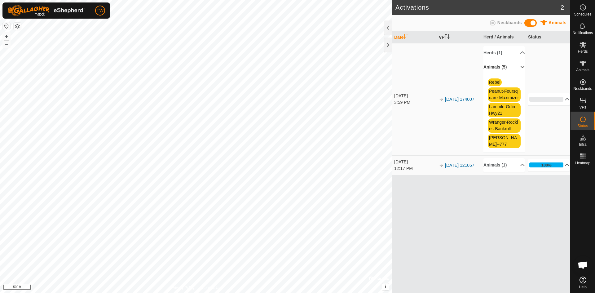
click at [519, 64] on p-accordion-header "Animals (5)" at bounding box center [505, 67] width 42 height 14
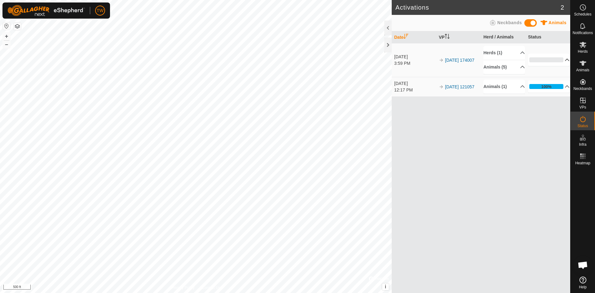
click at [565, 59] on p-accordion-header "0%" at bounding box center [549, 60] width 42 height 12
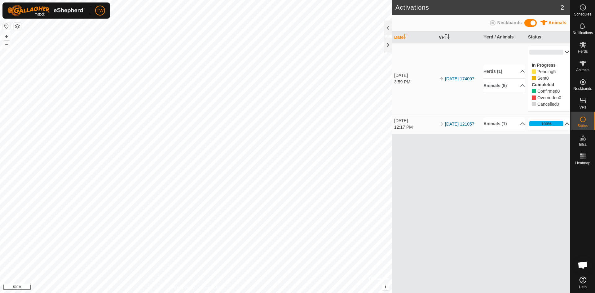
click at [563, 123] on p-accordion-header "100%" at bounding box center [549, 124] width 42 height 12
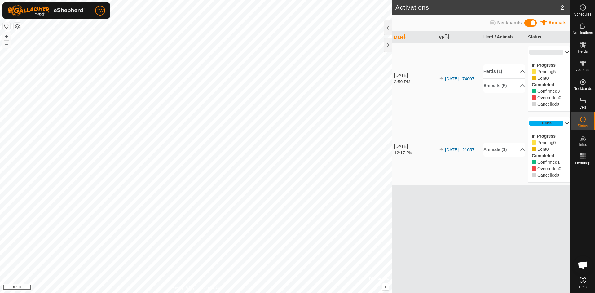
click at [563, 123] on p-accordion-header "100%" at bounding box center [549, 123] width 42 height 12
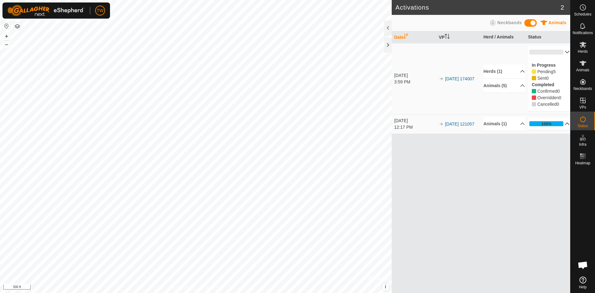
click at [507, 182] on div "Date VP Herd / Animals Status [DATE] 3:59 PM 2025-10-01 174007 Herds (1) Herd S…" at bounding box center [481, 162] width 179 height 262
click at [584, 43] on icon at bounding box center [583, 45] width 7 height 6
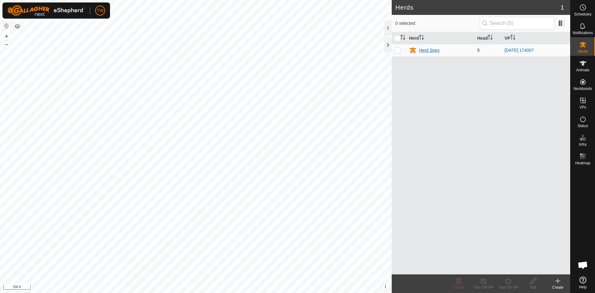
click at [430, 49] on div "Herd Sires" at bounding box center [429, 50] width 20 height 7
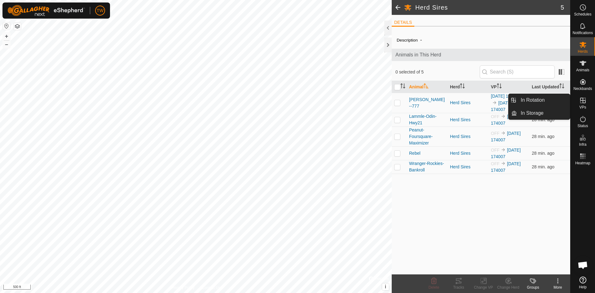
click at [585, 97] on icon at bounding box center [583, 100] width 7 height 7
click at [538, 100] on link "In Rotation" at bounding box center [543, 100] width 53 height 12
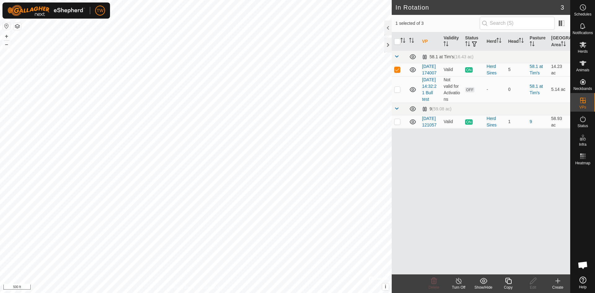
click at [511, 282] on icon at bounding box center [509, 280] width 8 height 7
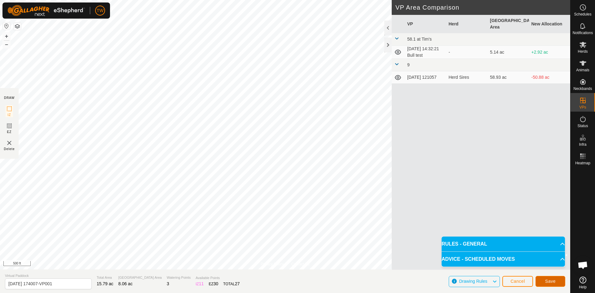
click at [553, 282] on span "Save" at bounding box center [551, 281] width 11 height 5
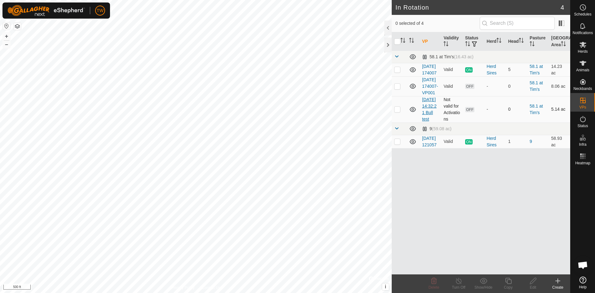
click at [429, 122] on link "[DATE] 14:32:21 Bull test" at bounding box center [429, 109] width 15 height 24
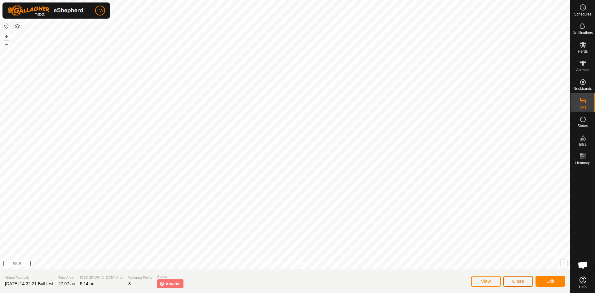
click at [520, 282] on span "Close" at bounding box center [519, 281] width 12 height 5
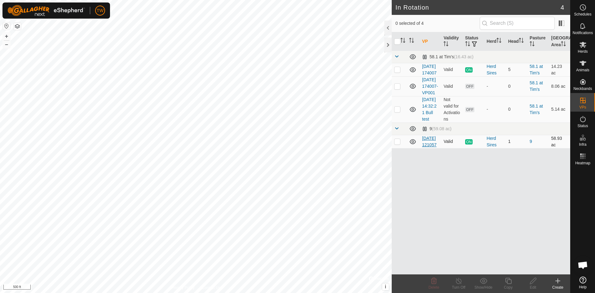
click at [429, 147] on link "[DATE] 121057" at bounding box center [429, 141] width 15 height 11
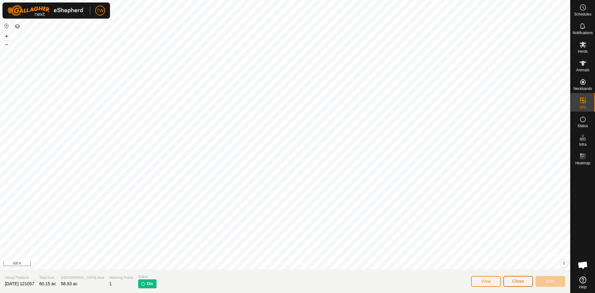
click at [523, 281] on span "Close" at bounding box center [519, 281] width 12 height 5
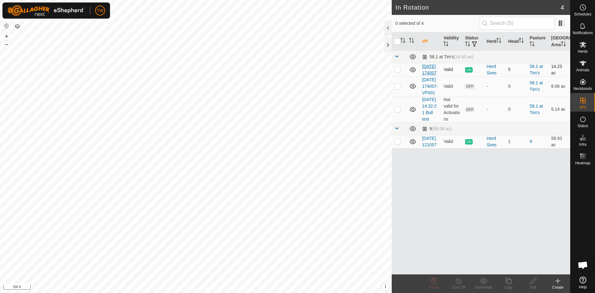
click at [425, 73] on link "[DATE] 174007" at bounding box center [429, 69] width 15 height 11
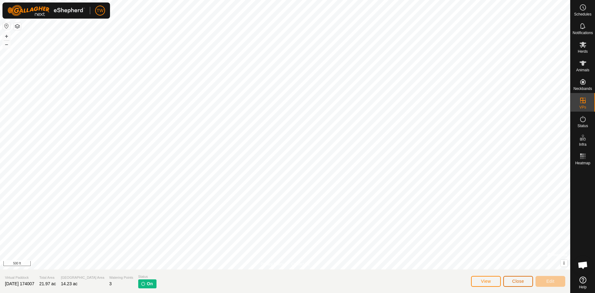
click at [515, 281] on span "Close" at bounding box center [519, 281] width 12 height 5
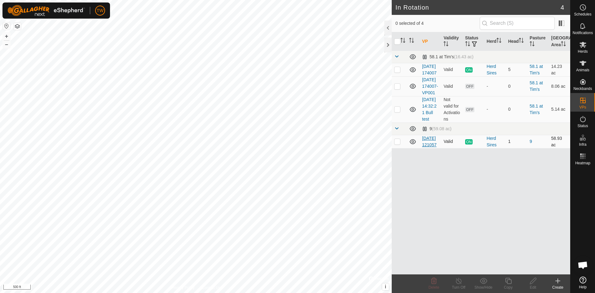
click at [426, 147] on link "[DATE] 121057" at bounding box center [429, 141] width 15 height 11
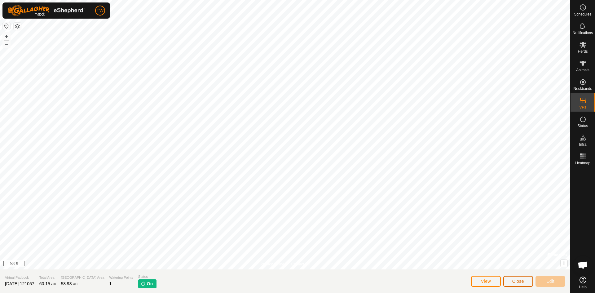
click at [516, 282] on span "Close" at bounding box center [519, 281] width 12 height 5
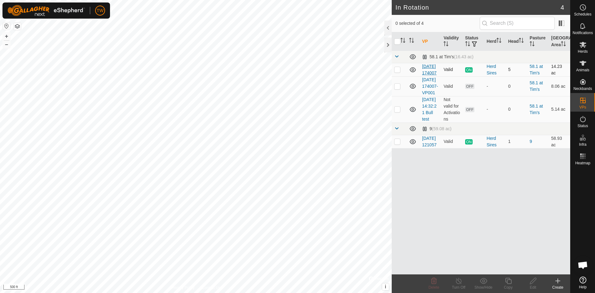
click at [426, 72] on link "[DATE] 174007" at bounding box center [429, 69] width 15 height 11
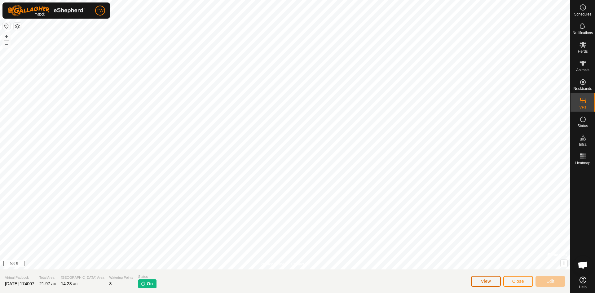
click at [489, 280] on span "View" at bounding box center [486, 281] width 10 height 5
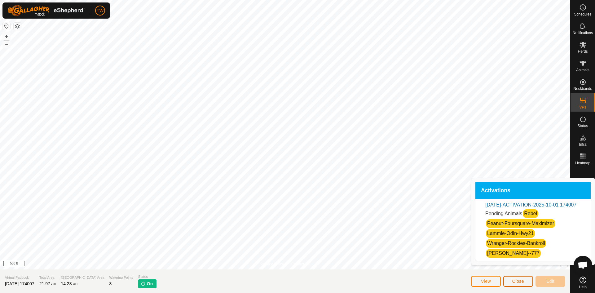
click at [519, 280] on span "Close" at bounding box center [519, 281] width 12 height 5
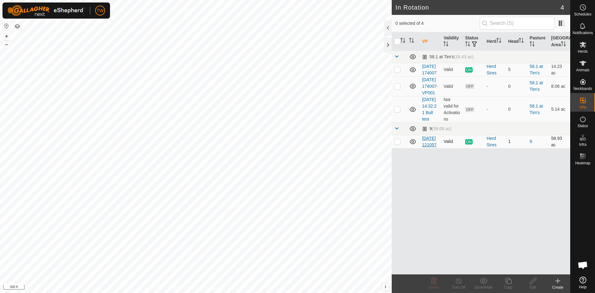
click at [430, 147] on link "[DATE] 121057" at bounding box center [429, 141] width 15 height 11
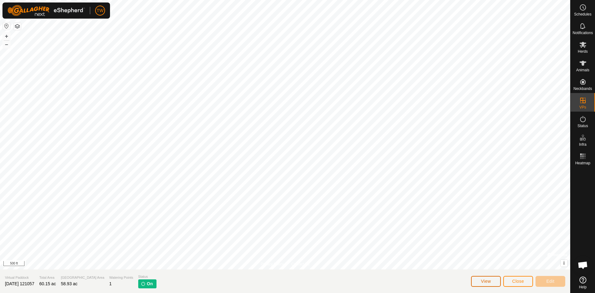
click at [493, 281] on button "View" at bounding box center [486, 281] width 30 height 11
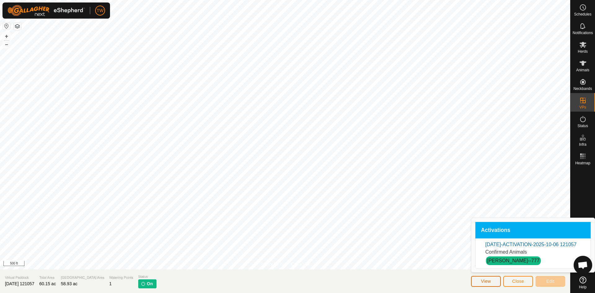
click at [491, 280] on span "View" at bounding box center [486, 281] width 10 height 5
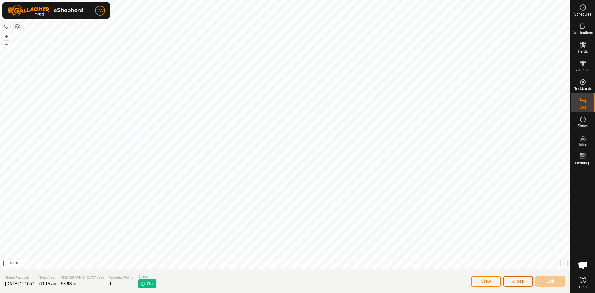
click at [516, 280] on span "Close" at bounding box center [519, 281] width 12 height 5
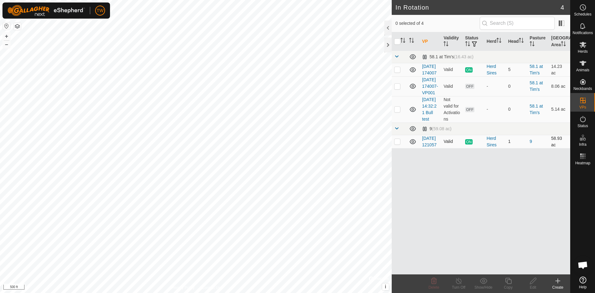
click at [413, 145] on icon at bounding box center [412, 141] width 7 height 7
click at [415, 144] on icon at bounding box center [413, 142] width 6 height 2
click at [415, 145] on icon at bounding box center [412, 141] width 7 height 7
click at [414, 112] on icon at bounding box center [413, 109] width 6 height 5
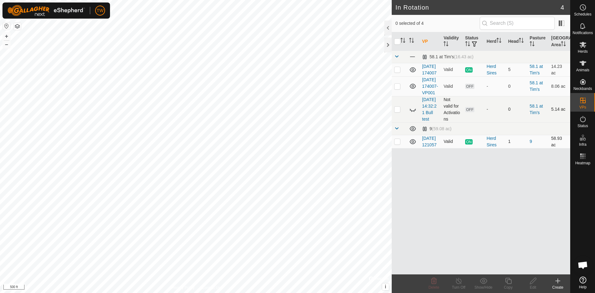
click at [414, 113] on icon at bounding box center [412, 109] width 7 height 7
click at [414, 112] on icon at bounding box center [413, 109] width 6 height 5
click at [416, 132] on icon at bounding box center [412, 128] width 7 height 7
click at [415, 145] on icon at bounding box center [412, 141] width 7 height 7
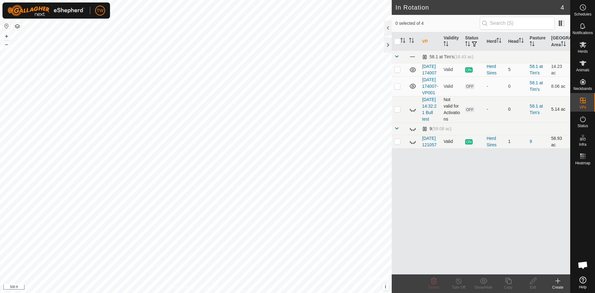
click at [414, 145] on icon at bounding box center [412, 141] width 7 height 7
click at [415, 132] on icon at bounding box center [412, 128] width 7 height 7
click at [397, 131] on span at bounding box center [396, 128] width 5 height 5
click at [414, 90] on icon at bounding box center [412, 85] width 7 height 7
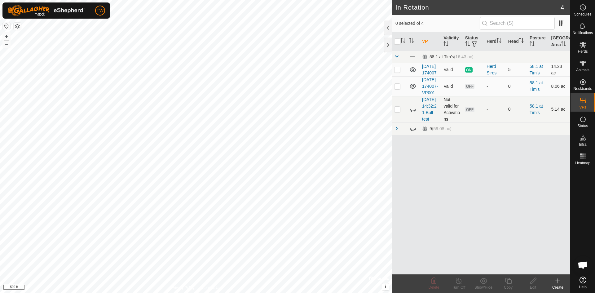
click at [415, 113] on icon at bounding box center [412, 109] width 7 height 7
click at [414, 113] on icon at bounding box center [412, 109] width 7 height 7
click at [257, 293] on html "TW Schedules Notifications Herds Animals Neckbands VPs Status Infra Heatmap Hel…" at bounding box center [297, 146] width 595 height 293
click at [559, 281] on icon at bounding box center [558, 281] width 4 height 0
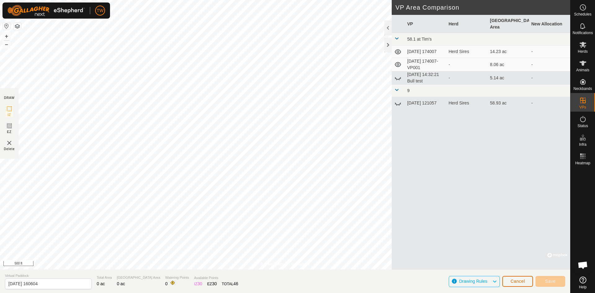
click at [523, 283] on span "Cancel" at bounding box center [518, 281] width 15 height 5
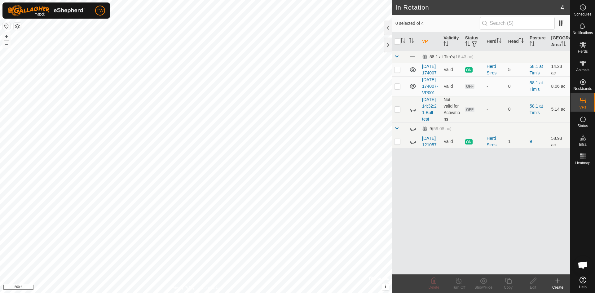
click at [559, 283] on icon at bounding box center [558, 280] width 7 height 7
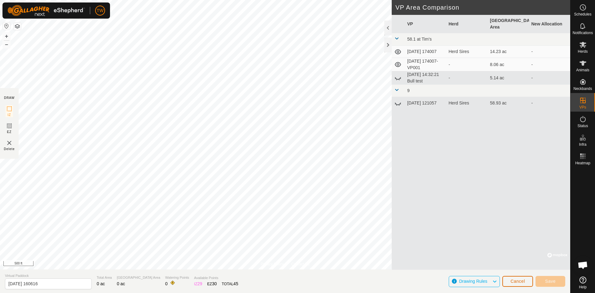
click at [514, 280] on span "Cancel" at bounding box center [518, 281] width 15 height 5
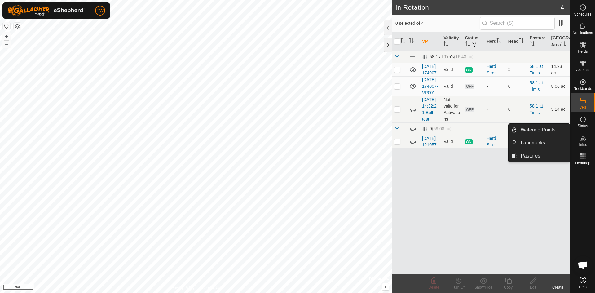
click at [388, 45] on div at bounding box center [388, 45] width 7 height 15
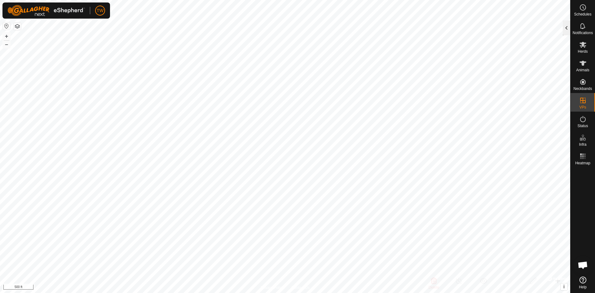
click at [569, 29] on div at bounding box center [566, 27] width 7 height 15
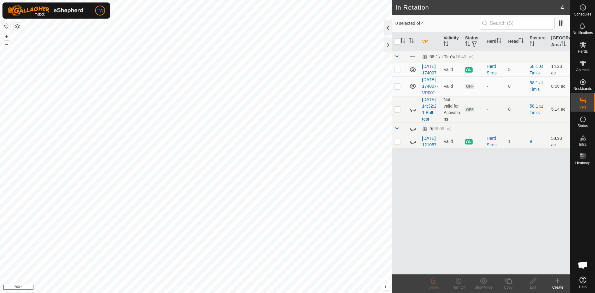
click at [386, 27] on div at bounding box center [388, 27] width 7 height 15
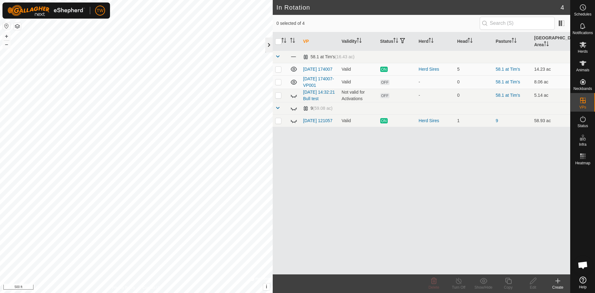
click at [269, 44] on div at bounding box center [268, 45] width 7 height 15
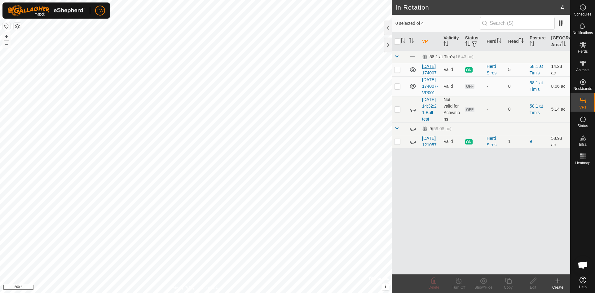
click at [428, 72] on link "[DATE] 174007" at bounding box center [429, 69] width 15 height 11
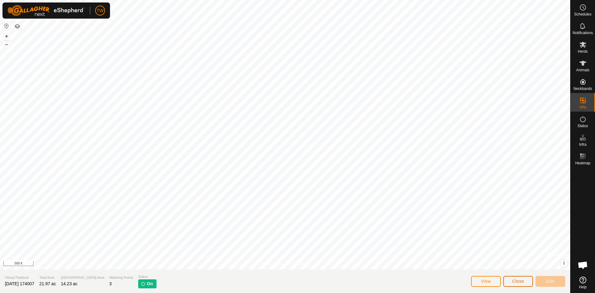
click at [522, 283] on span "Close" at bounding box center [519, 281] width 12 height 5
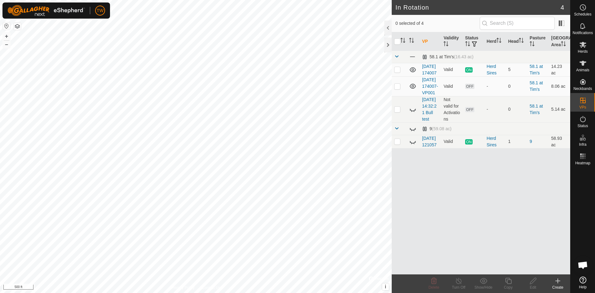
click at [68, 9] on img at bounding box center [46, 10] width 78 height 11
click at [116, 36] on span "Settings" at bounding box center [118, 36] width 18 height 5
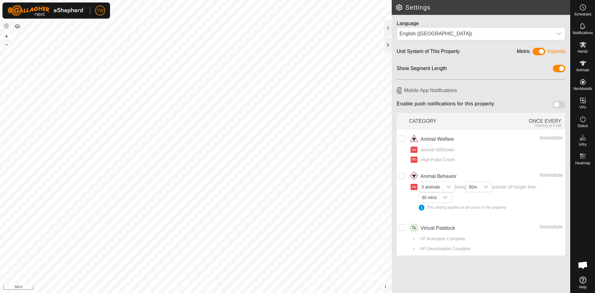
click at [537, 52] on span at bounding box center [539, 51] width 12 height 7
click at [400, 139] on input "checkbox" at bounding box center [402, 139] width 6 height 6
click at [401, 175] on input "Row Unselected" at bounding box center [402, 176] width 6 height 6
click at [403, 228] on input "Row Unselected" at bounding box center [402, 228] width 6 height 6
click at [556, 228] on icon "dropdown trigger" at bounding box center [556, 229] width 5 height 5
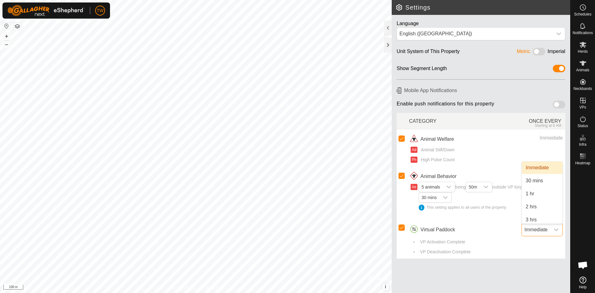
click at [554, 228] on div "dropdown trigger" at bounding box center [556, 230] width 12 height 12
click at [513, 243] on div "VP Activation Complete" at bounding box center [490, 242] width 145 height 7
click at [561, 104] on span at bounding box center [559, 104] width 12 height 7
click at [101, 11] on span "TW" at bounding box center [100, 10] width 7 height 7
click at [387, 43] on div at bounding box center [388, 45] width 7 height 15
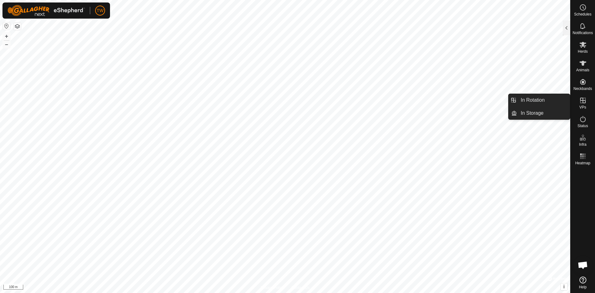
click at [585, 102] on icon at bounding box center [583, 100] width 7 height 7
click at [537, 100] on link "In Rotation" at bounding box center [543, 100] width 53 height 12
click at [585, 102] on icon at bounding box center [583, 100] width 7 height 7
click at [538, 96] on link "In Rotation" at bounding box center [543, 100] width 53 height 12
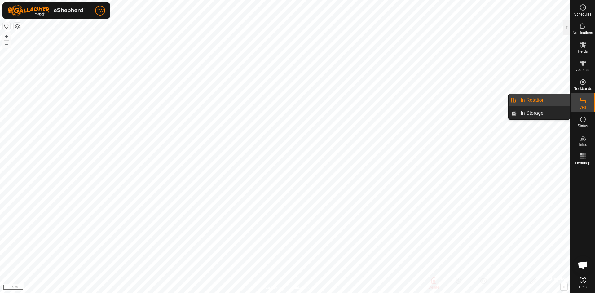
click at [580, 99] on icon at bounding box center [583, 100] width 7 height 7
click at [587, 105] on es-virtualpaddocks-svg-icon at bounding box center [583, 101] width 11 height 10
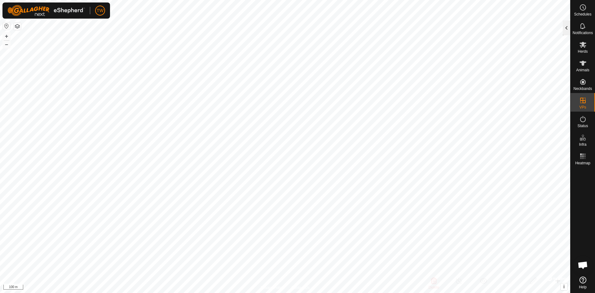
click at [567, 29] on div at bounding box center [566, 27] width 7 height 15
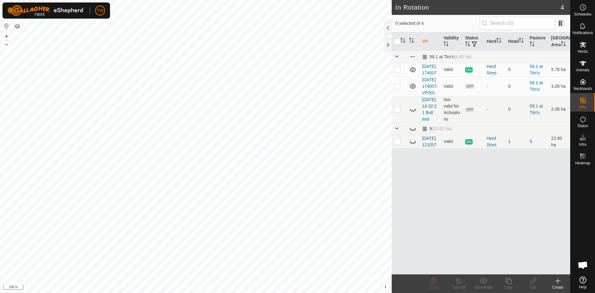
click at [558, 283] on icon at bounding box center [558, 281] width 0 height 4
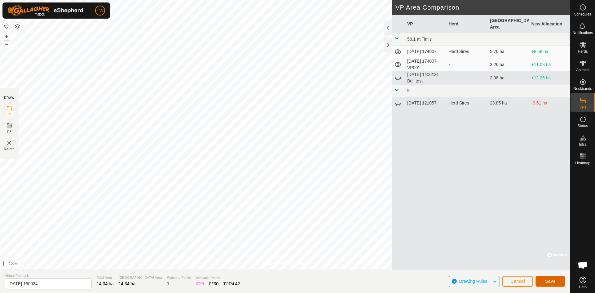
click at [552, 282] on span "Save" at bounding box center [551, 281] width 11 height 5
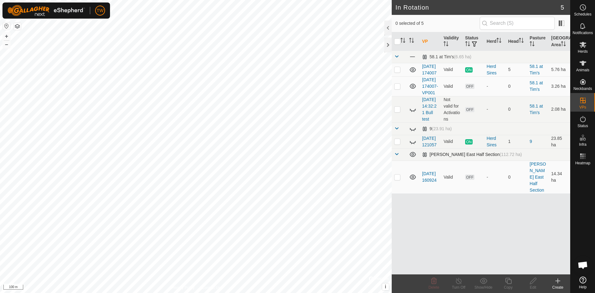
click at [396, 157] on span at bounding box center [396, 154] width 5 height 5
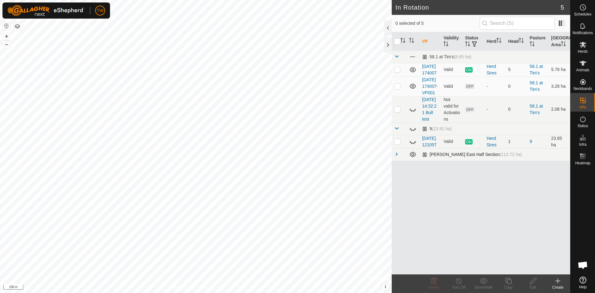
click at [396, 157] on span at bounding box center [396, 154] width 5 height 5
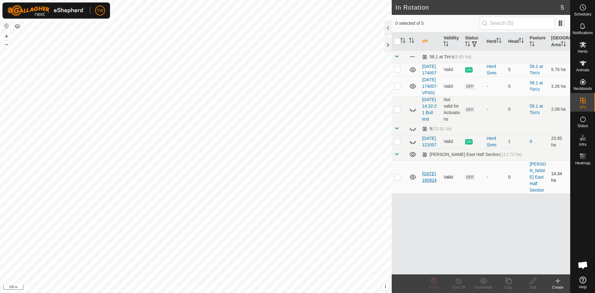
click at [430, 183] on link "[DATE] 160924" at bounding box center [429, 176] width 15 height 11
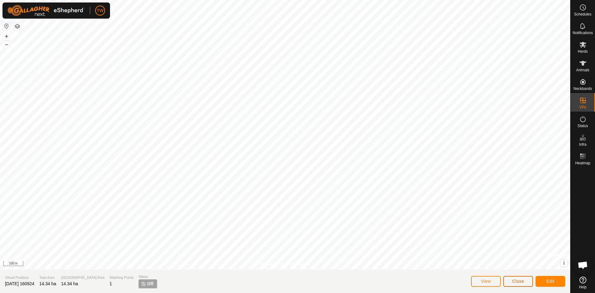
click at [520, 281] on span "Close" at bounding box center [519, 281] width 12 height 5
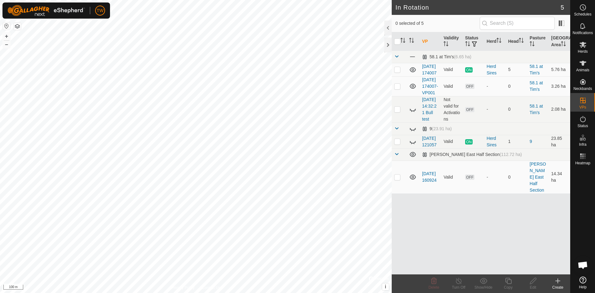
click at [559, 281] on icon at bounding box center [558, 281] width 4 height 0
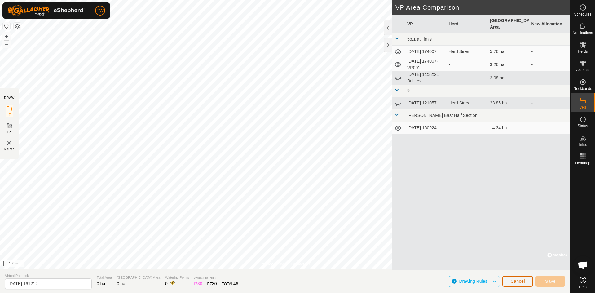
click at [522, 282] on span "Cancel" at bounding box center [518, 281] width 15 height 5
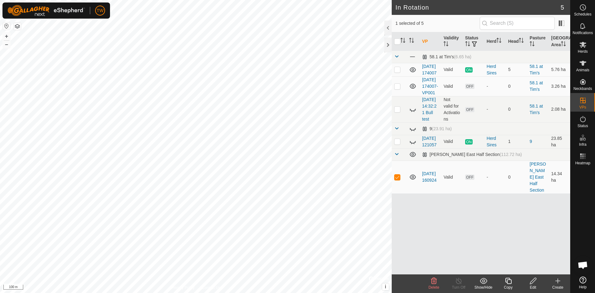
click at [510, 280] on icon at bounding box center [509, 281] width 6 height 6
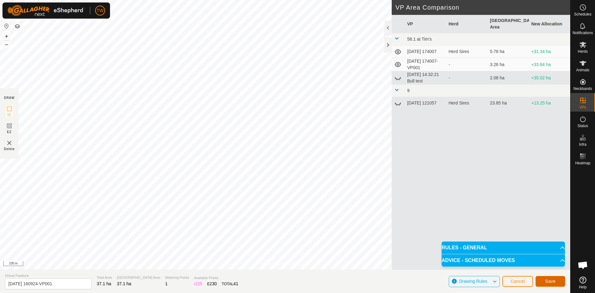
click at [552, 283] on span "Save" at bounding box center [551, 281] width 11 height 5
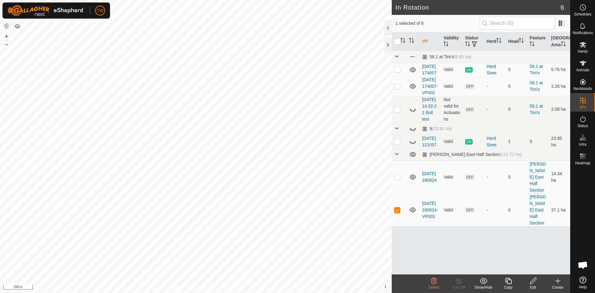
click at [508, 280] on icon at bounding box center [509, 281] width 6 height 6
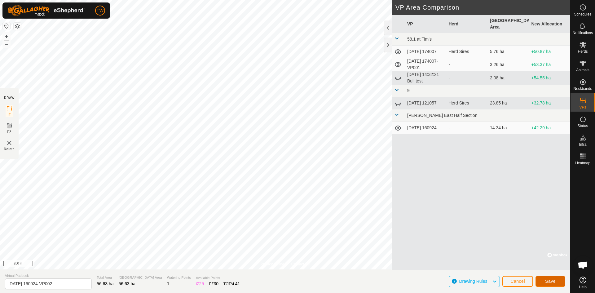
click at [550, 280] on span "Save" at bounding box center [551, 281] width 11 height 5
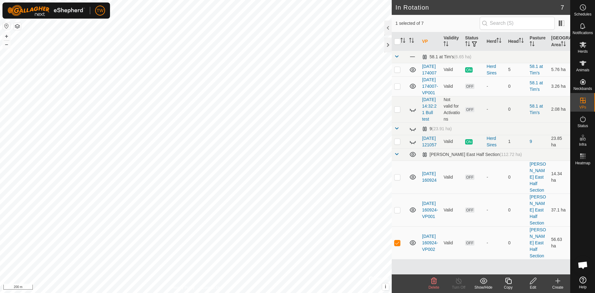
click at [534, 284] on icon at bounding box center [534, 280] width 8 height 7
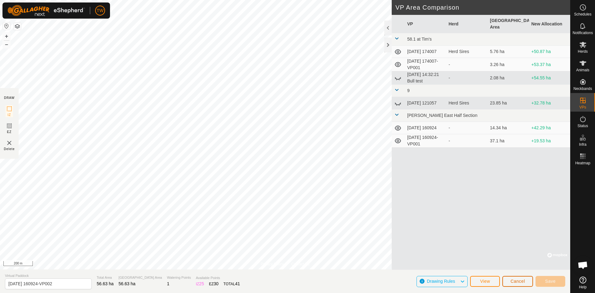
click at [514, 282] on span "Cancel" at bounding box center [518, 281] width 15 height 5
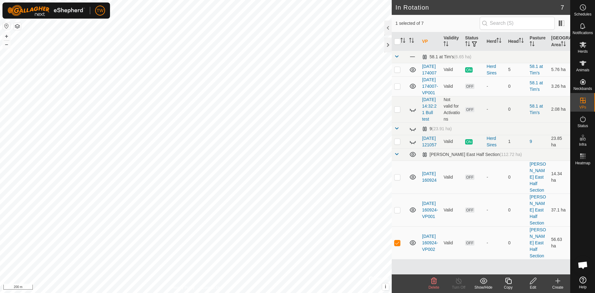
click at [511, 281] on icon at bounding box center [509, 280] width 8 height 7
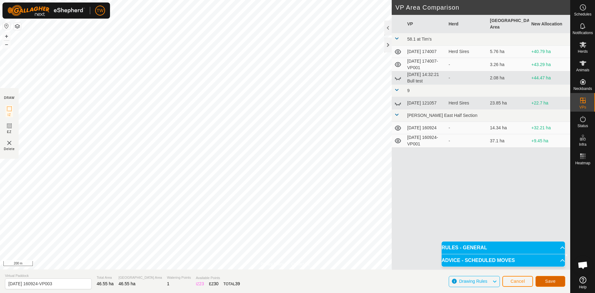
click at [555, 282] on span "Save" at bounding box center [551, 281] width 11 height 5
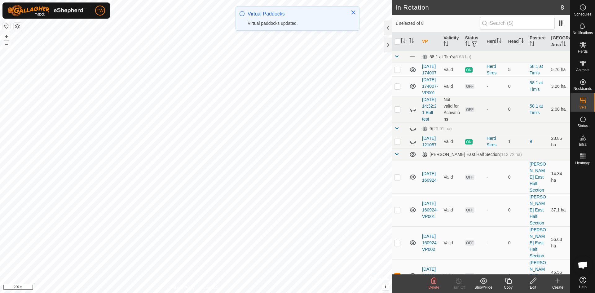
click at [511, 282] on icon at bounding box center [509, 281] width 6 height 6
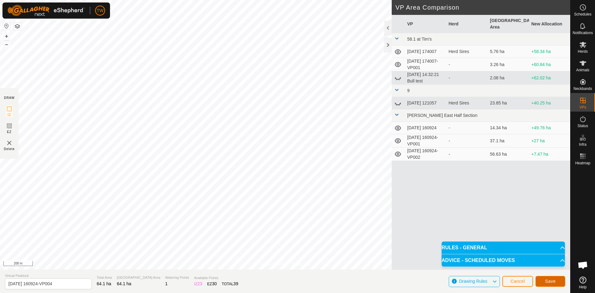
click at [555, 282] on span "Save" at bounding box center [551, 281] width 11 height 5
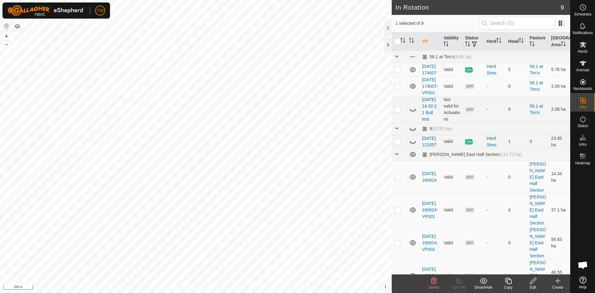
click at [510, 282] on icon at bounding box center [509, 280] width 8 height 7
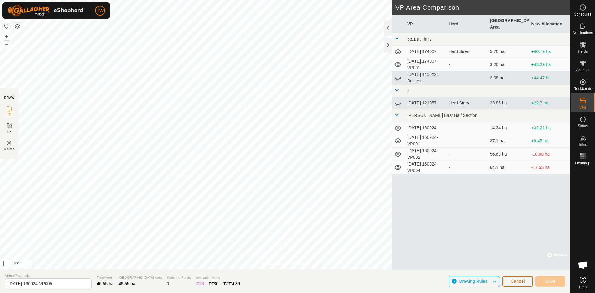
click at [528, 281] on button "Cancel" at bounding box center [518, 281] width 31 height 11
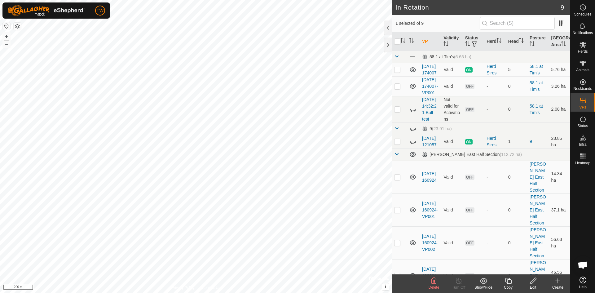
click at [510, 282] on icon at bounding box center [509, 280] width 8 height 7
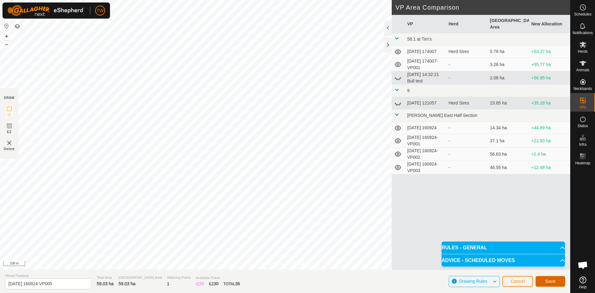
click at [551, 281] on span "Save" at bounding box center [551, 281] width 11 height 5
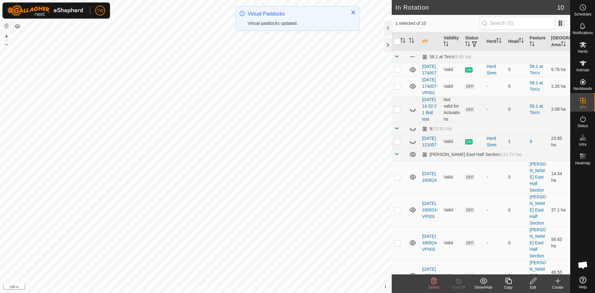
click at [508, 280] on icon at bounding box center [509, 281] width 6 height 6
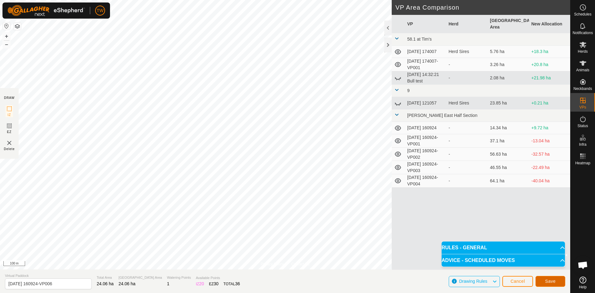
click at [554, 278] on button "Save" at bounding box center [551, 281] width 30 height 11
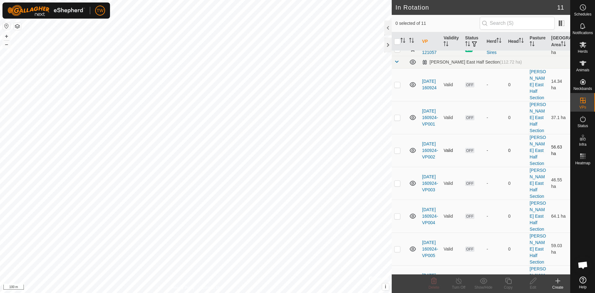
scroll to position [97, 0]
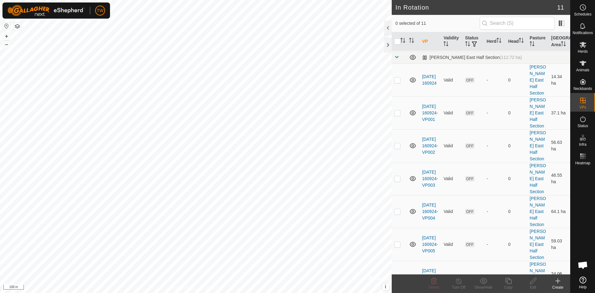
click at [414, 275] on icon at bounding box center [413, 277] width 6 height 5
click at [412, 241] on icon at bounding box center [412, 244] width 7 height 7
click at [415, 211] on div "TW Schedules Notifications Herds Animals Neckbands VPs Status Infra Heatmap Hel…" at bounding box center [297, 146] width 595 height 293
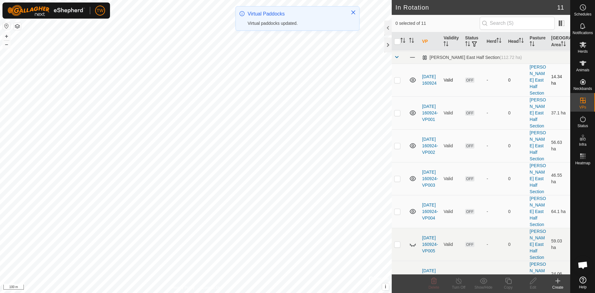
scroll to position [0, 0]
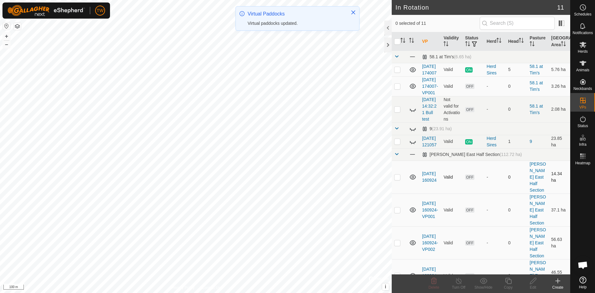
click at [414, 181] on icon at bounding box center [412, 176] width 7 height 7
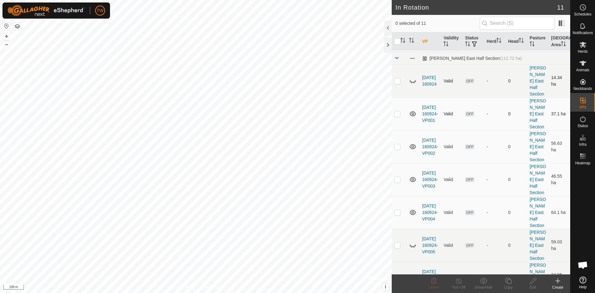
scroll to position [97, 0]
click at [415, 208] on icon at bounding box center [412, 211] width 7 height 7
click at [414, 182] on icon at bounding box center [412, 178] width 7 height 7
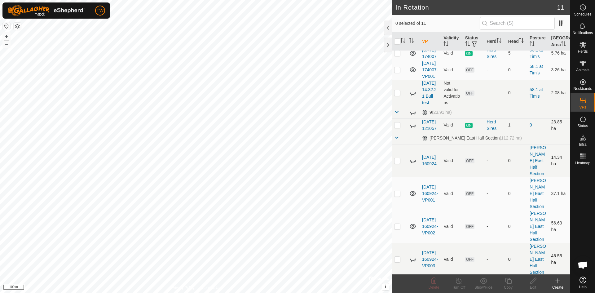
scroll to position [0, 0]
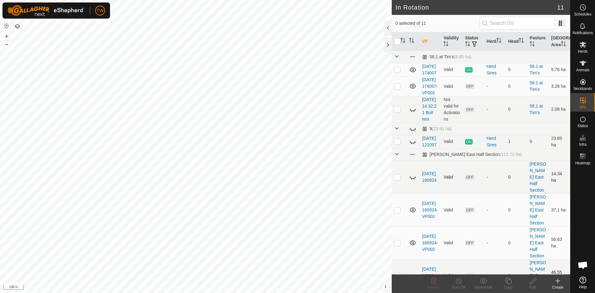
click at [416, 181] on icon at bounding box center [412, 176] width 7 height 7
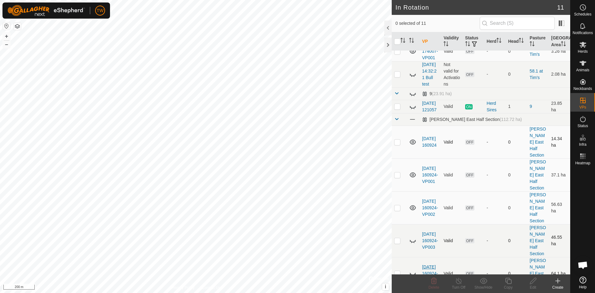
scroll to position [4, 0]
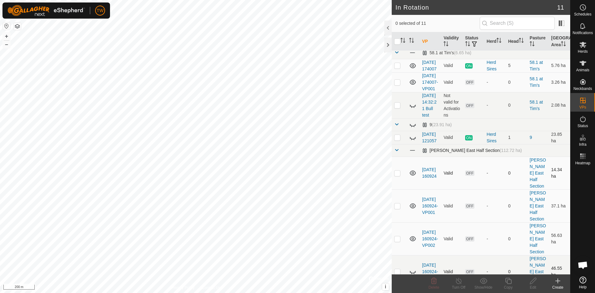
click at [397, 153] on span at bounding box center [396, 150] width 5 height 5
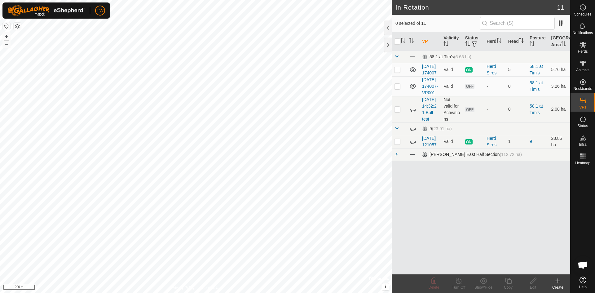
scroll to position [0, 0]
click at [397, 131] on span at bounding box center [396, 128] width 5 height 5
click at [430, 71] on link "[DATE] 174007" at bounding box center [429, 69] width 15 height 11
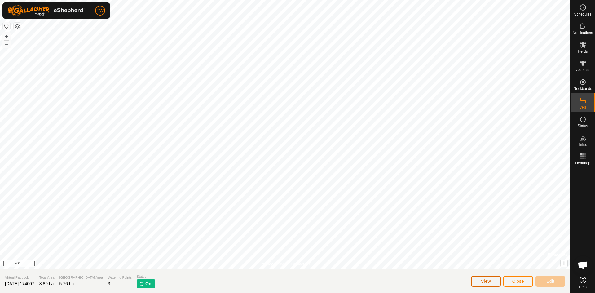
click at [492, 281] on button "View" at bounding box center [486, 281] width 30 height 11
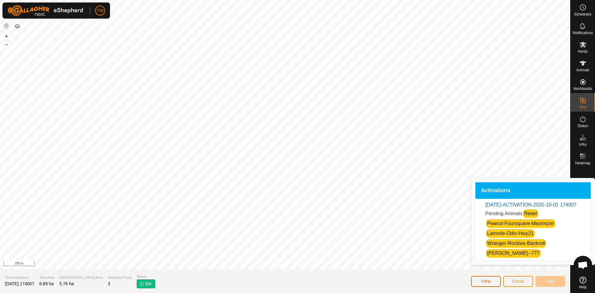
click at [486, 281] on span "View" at bounding box center [486, 281] width 10 height 5
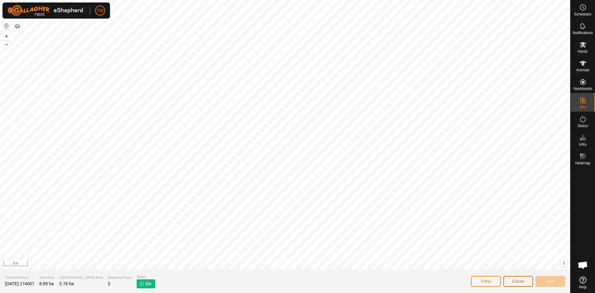
click at [523, 281] on span "Close" at bounding box center [519, 281] width 12 height 5
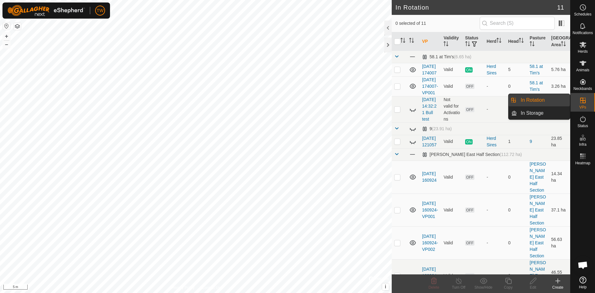
click at [587, 100] on es-virtualpaddocks-svg-icon at bounding box center [583, 101] width 11 height 10
click at [555, 110] on link "In Storage" at bounding box center [543, 113] width 53 height 12
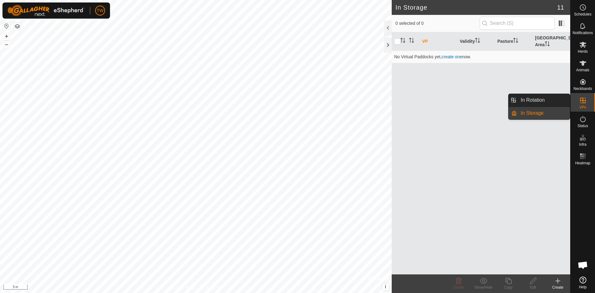
click at [584, 101] on icon at bounding box center [584, 101] width 6 height 6
click at [544, 103] on link "In Rotation" at bounding box center [543, 100] width 53 height 12
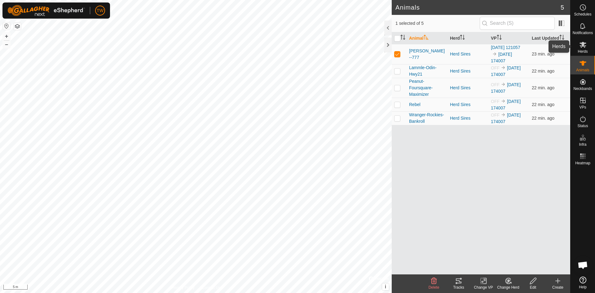
click at [583, 46] on icon at bounding box center [583, 45] width 7 height 6
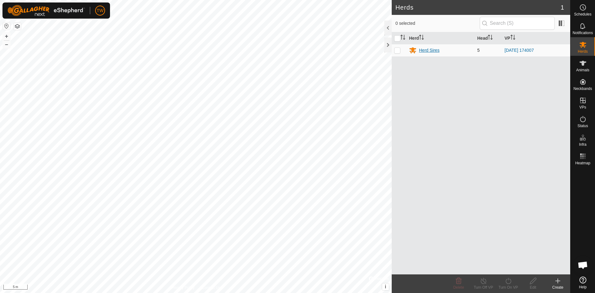
click at [428, 50] on div "Herd Sires" at bounding box center [429, 50] width 20 height 7
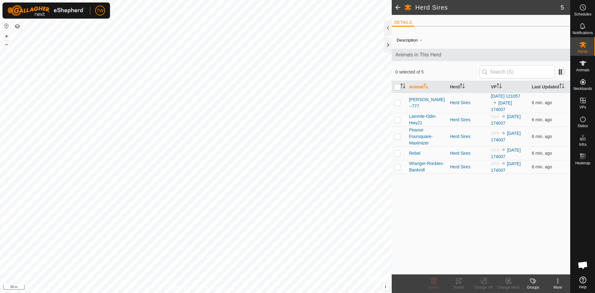
click at [191, 293] on html "TW Schedules Notifications Herds Animals Neckbands VPs Status Infra Heatmap Hel…" at bounding box center [297, 146] width 595 height 293
click at [213, 0] on html "TW Schedules Notifications Herds Animals Neckbands VPs Status Infra Heatmap Hel…" at bounding box center [297, 146] width 595 height 293
click at [586, 65] on icon at bounding box center [583, 63] width 7 height 7
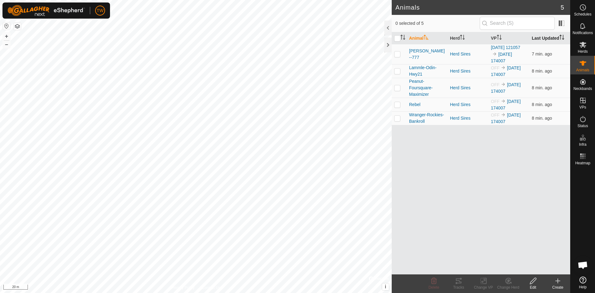
click at [553, 36] on th "Last Updated" at bounding box center [550, 38] width 41 height 12
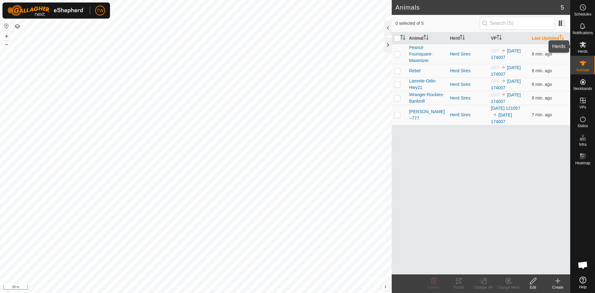
click at [586, 43] on icon at bounding box center [583, 45] width 7 height 6
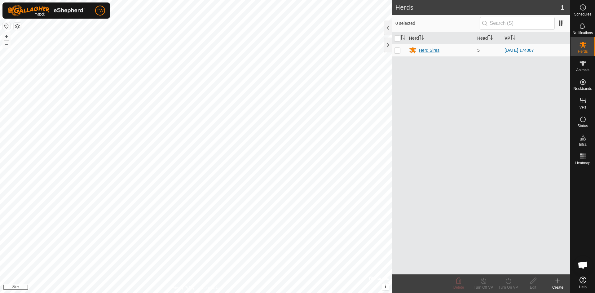
click at [427, 49] on div "Herd Sires" at bounding box center [429, 50] width 20 height 7
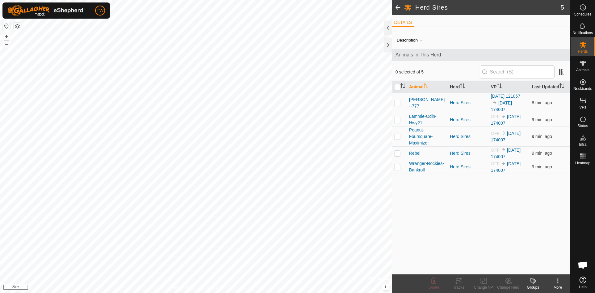
click at [536, 280] on icon at bounding box center [535, 280] width 3 height 5
click at [430, 177] on div "Description - Animals in This Herd 0 selected of 5 Animal Herd VP Last Updated …" at bounding box center [481, 152] width 179 height 243
